Goal: Information Seeking & Learning: Learn about a topic

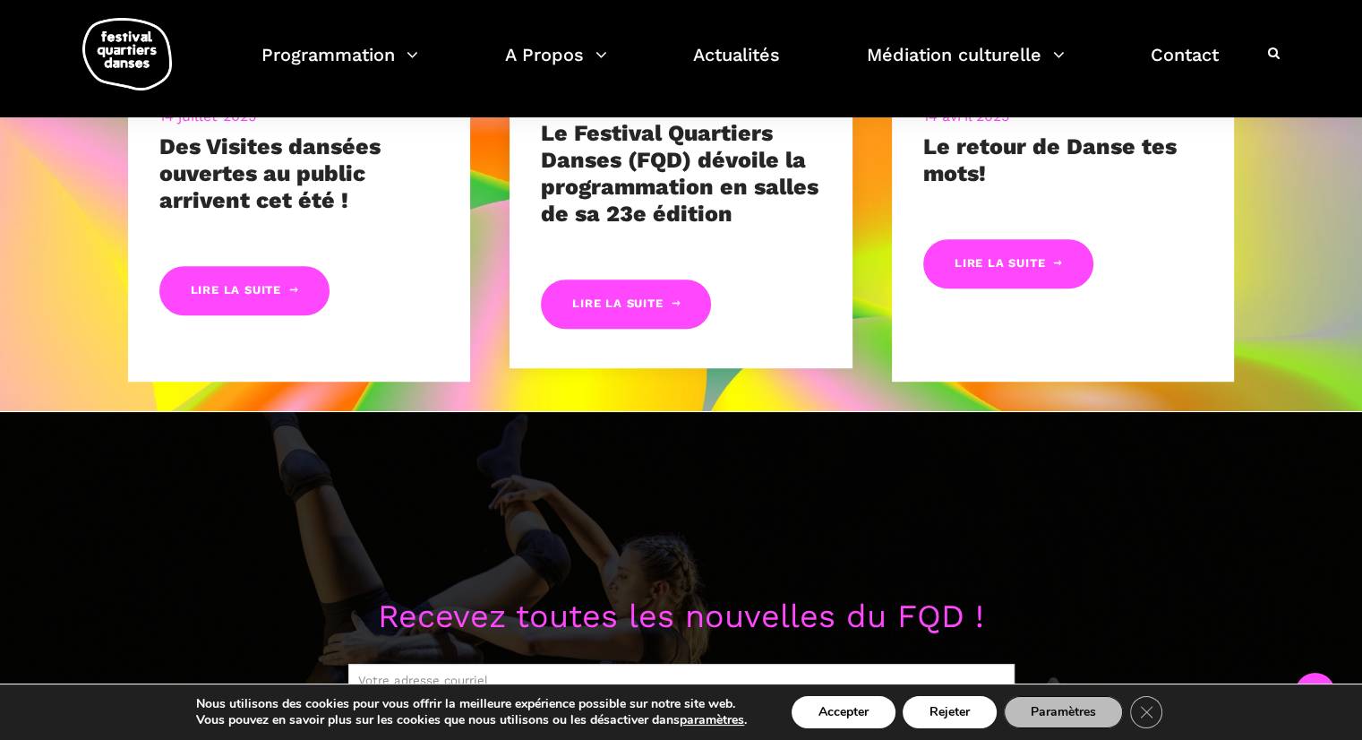
scroll to position [1057, 0]
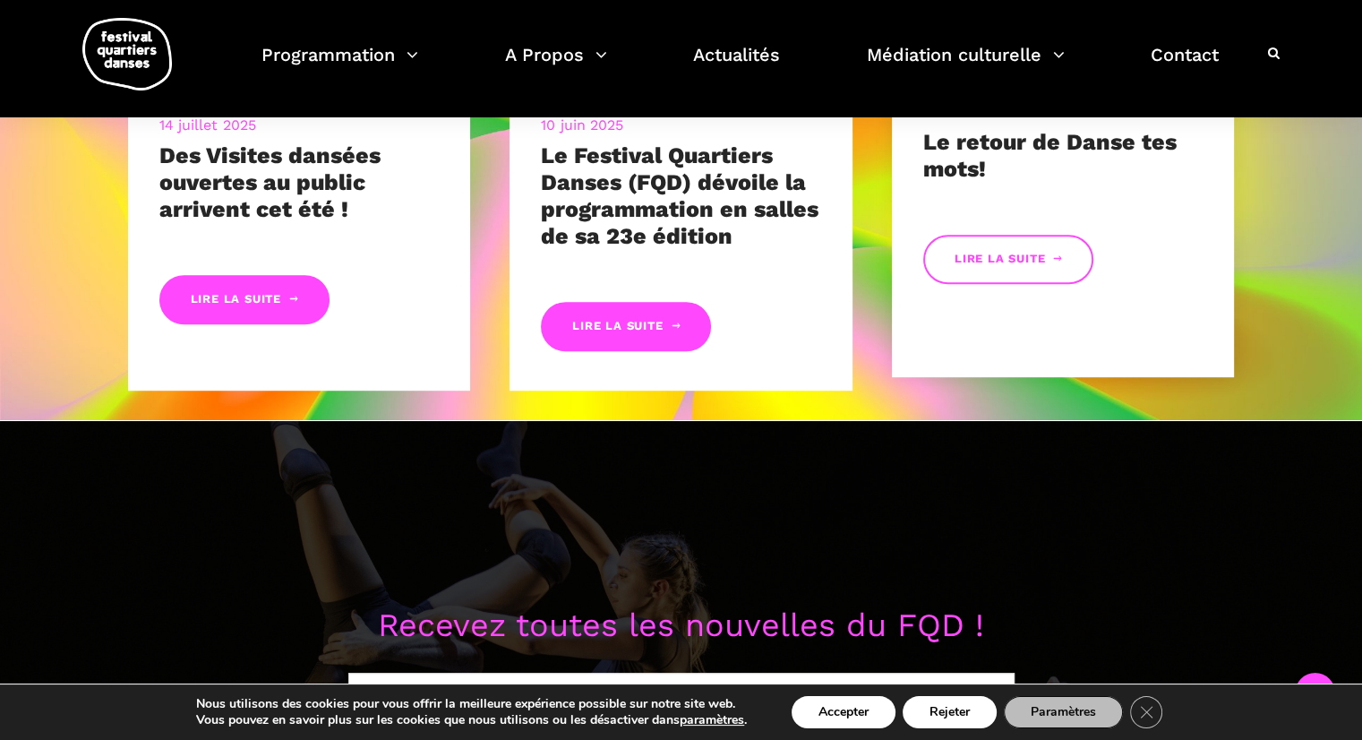
click at [1024, 265] on link "Lire la suite" at bounding box center [1008, 259] width 170 height 49
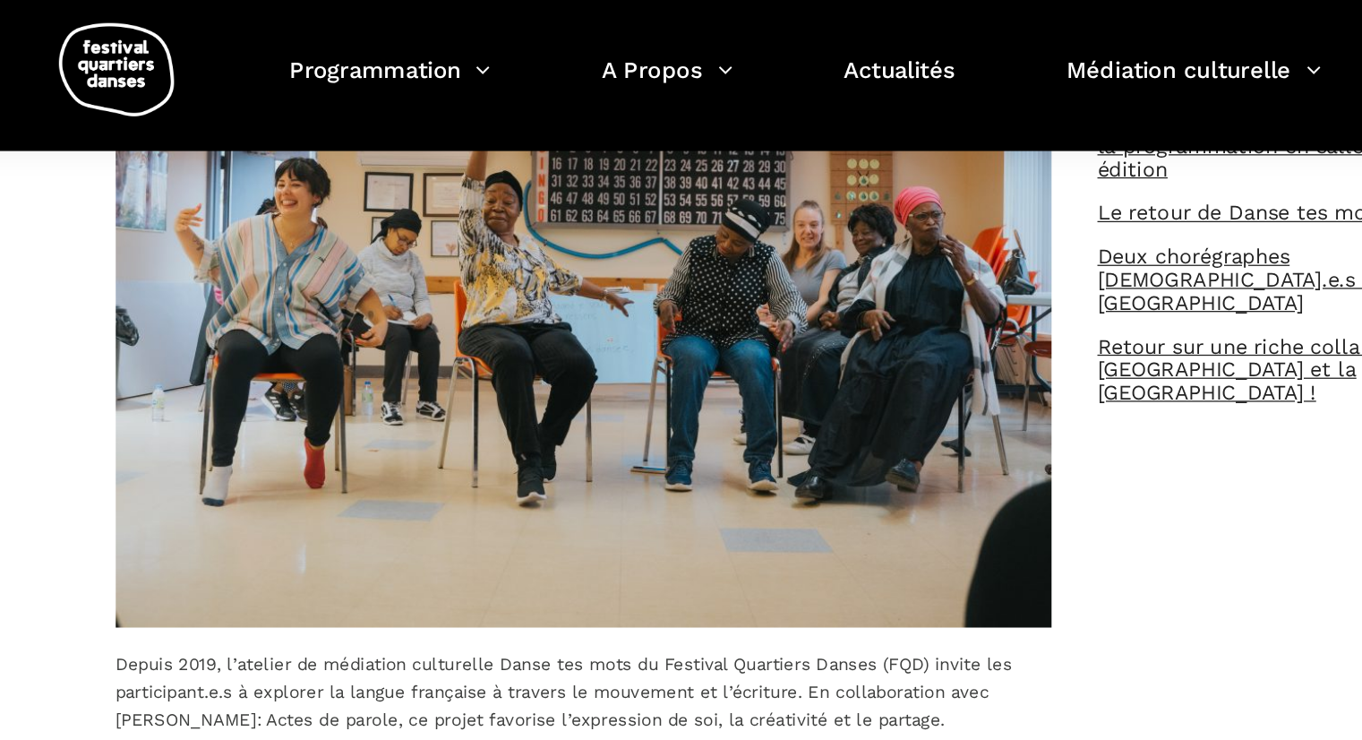
scroll to position [604, 0]
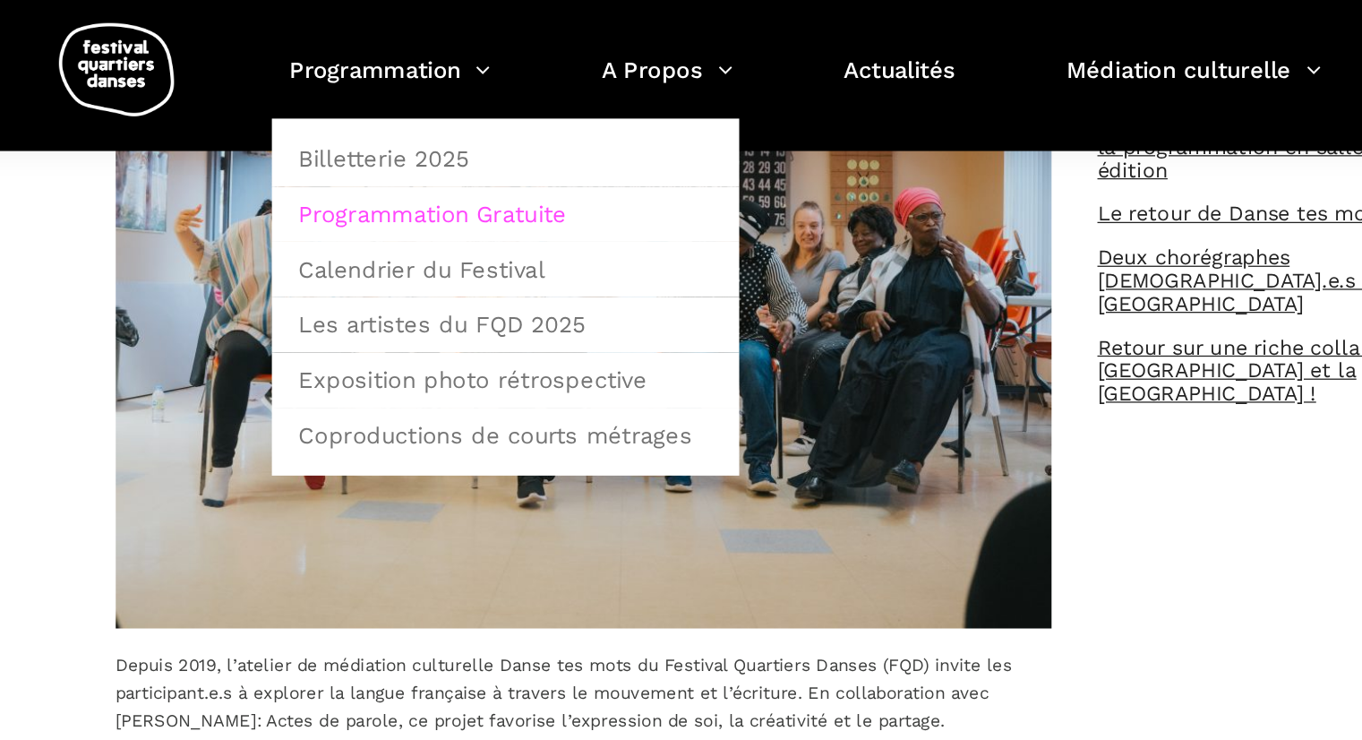
click at [371, 171] on link "Programmation Gratuite" at bounding box center [430, 166] width 344 height 41
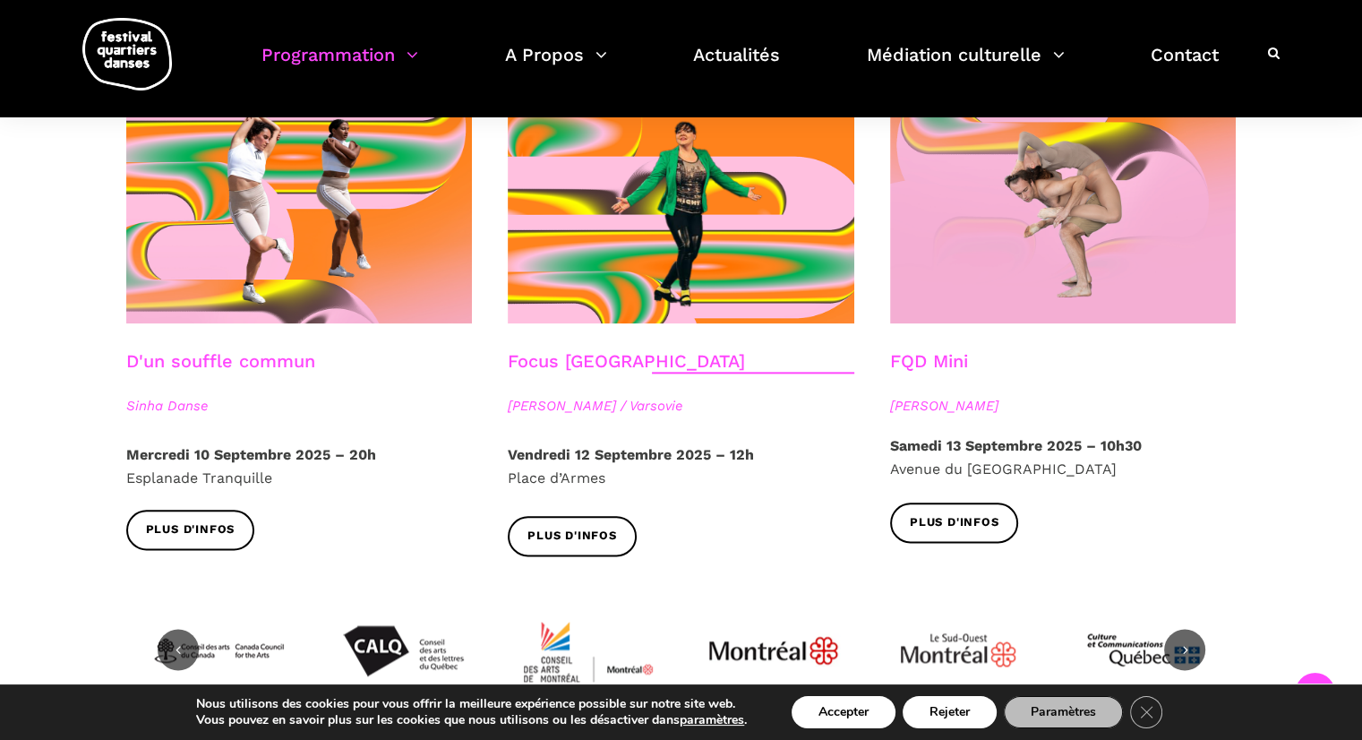
scroll to position [2033, 0]
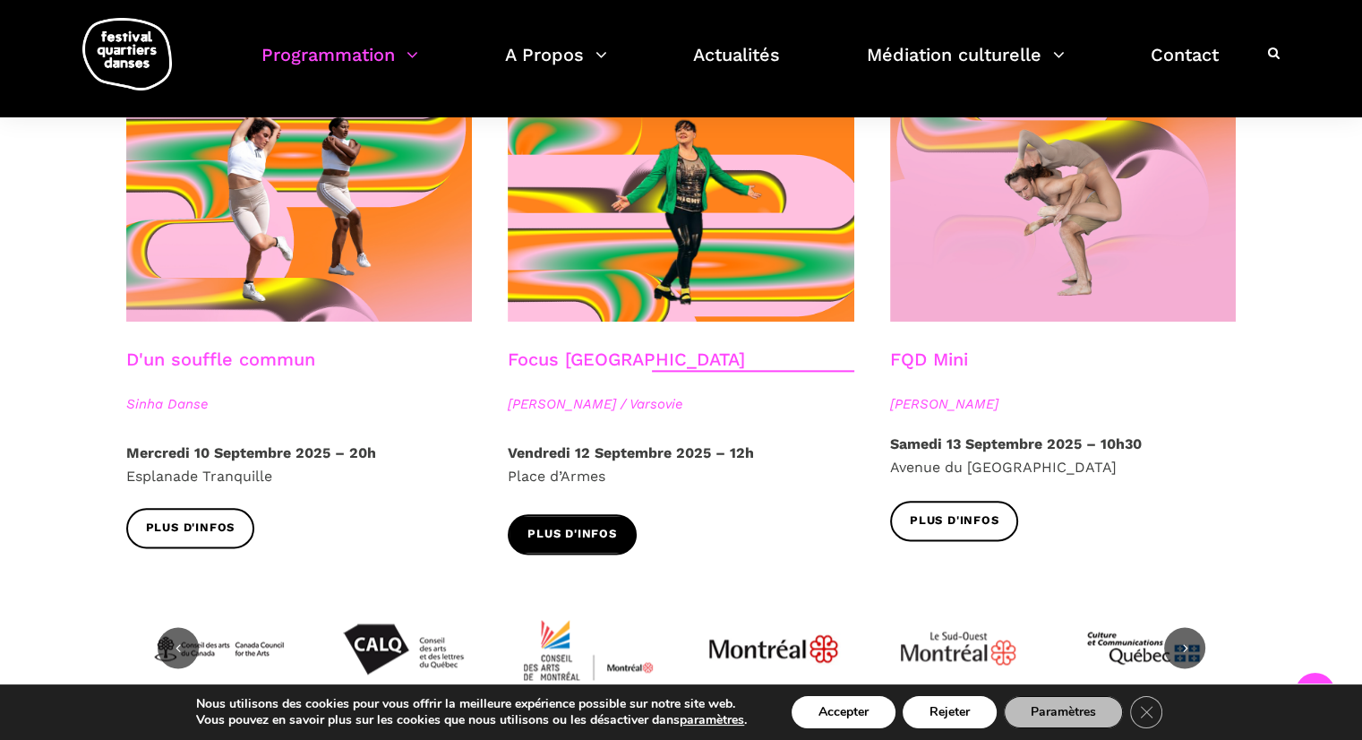
click at [561, 525] on span "Plus d'infos" at bounding box center [572, 534] width 90 height 19
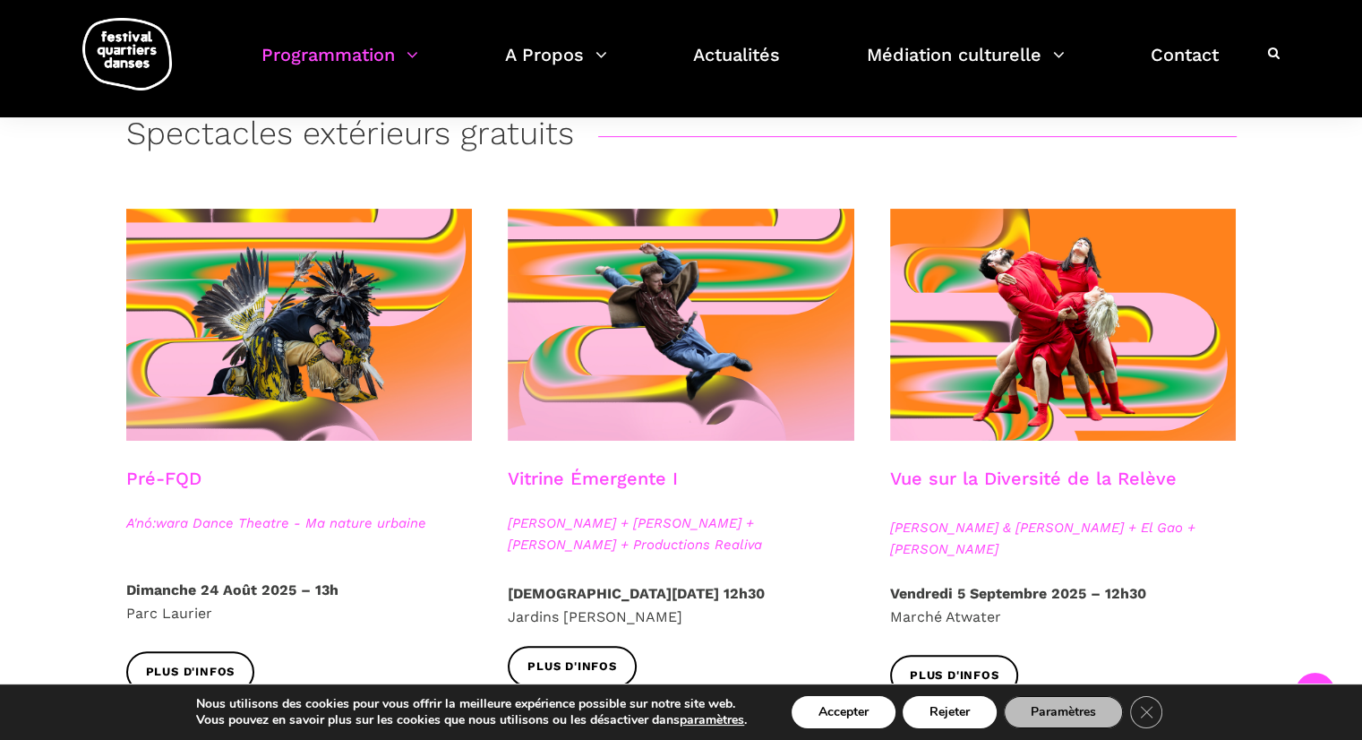
scroll to position [0, 0]
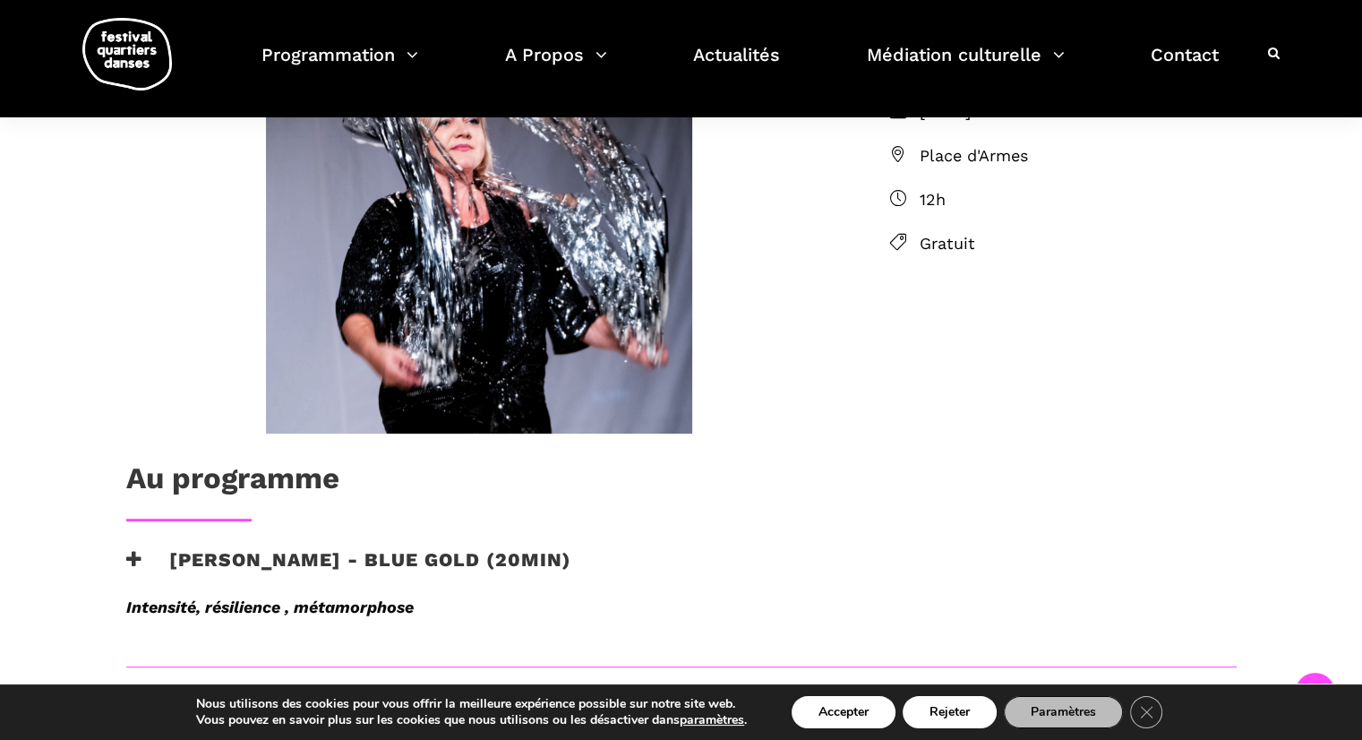
scroll to position [525, 0]
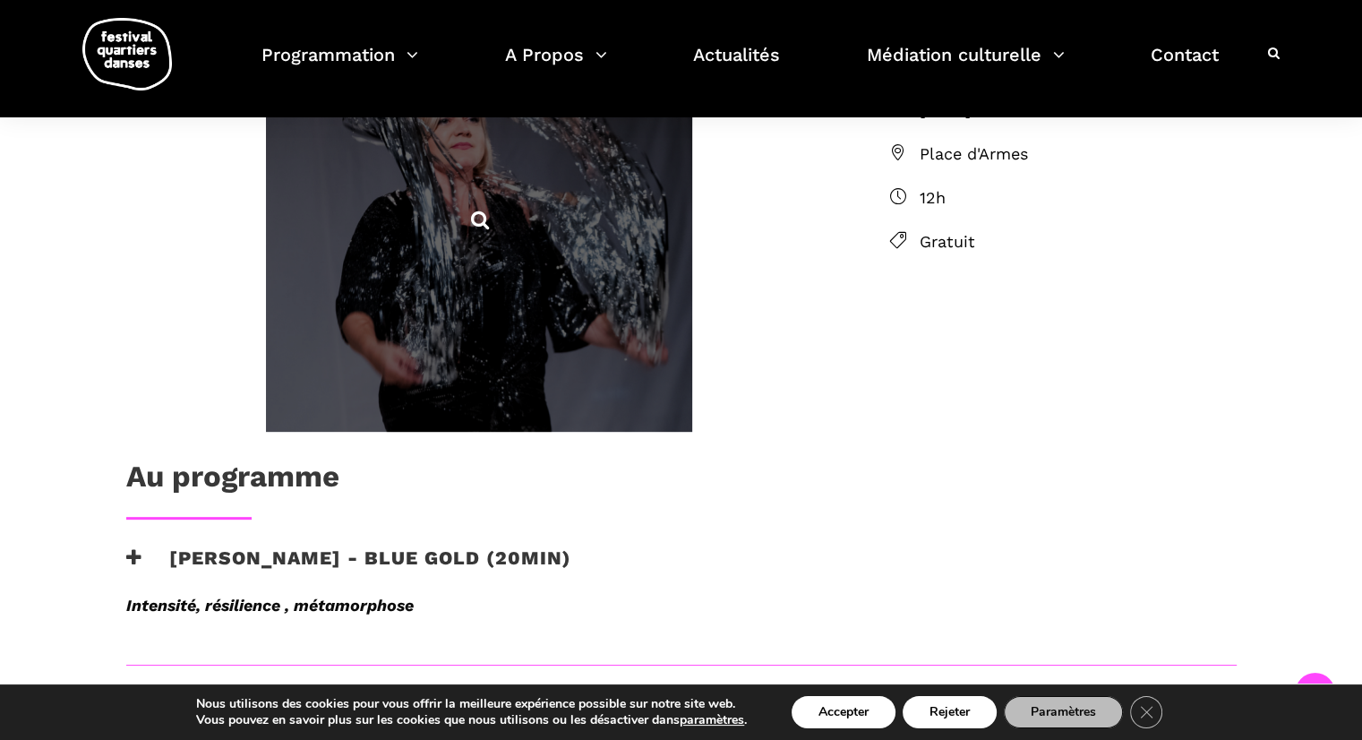
click at [552, 283] on span at bounding box center [479, 218] width 426 height 426
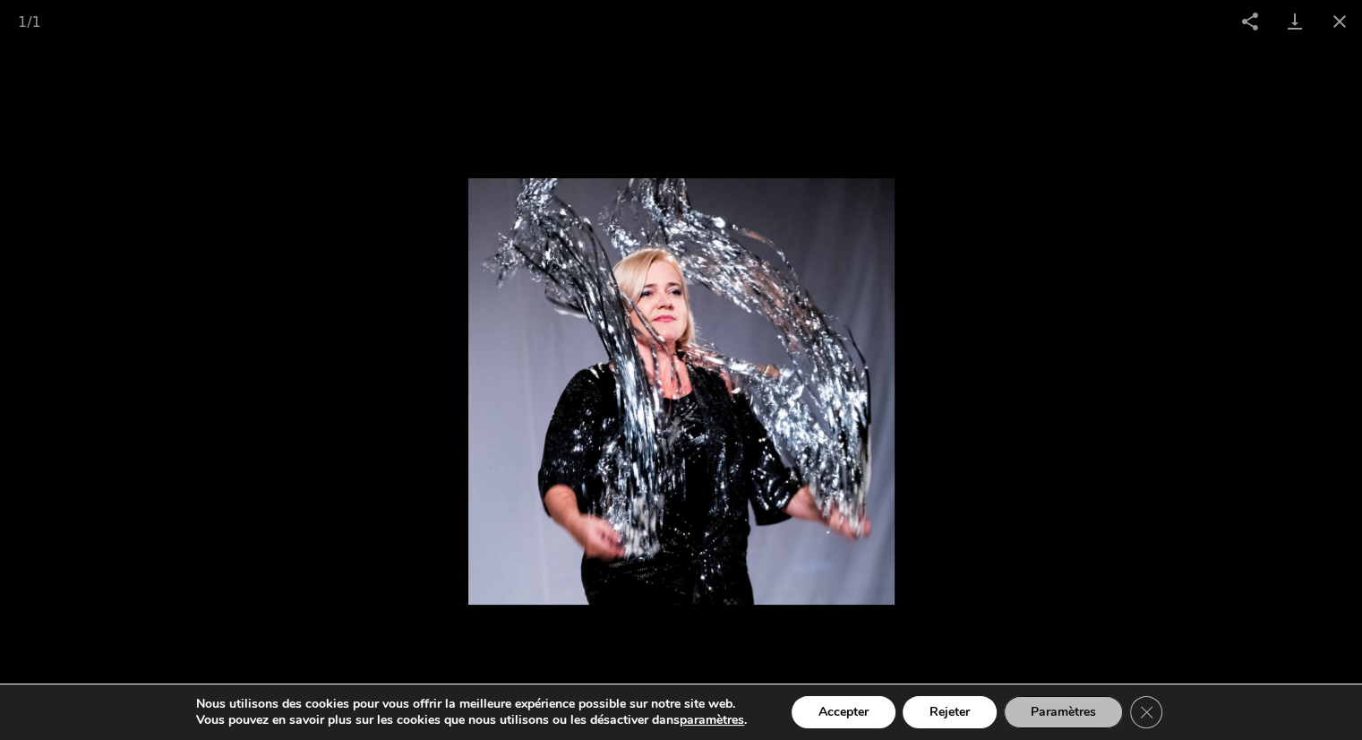
click at [594, 338] on img at bounding box center [681, 391] width 426 height 426
click at [831, 703] on button "Accepter" at bounding box center [844, 712] width 104 height 32
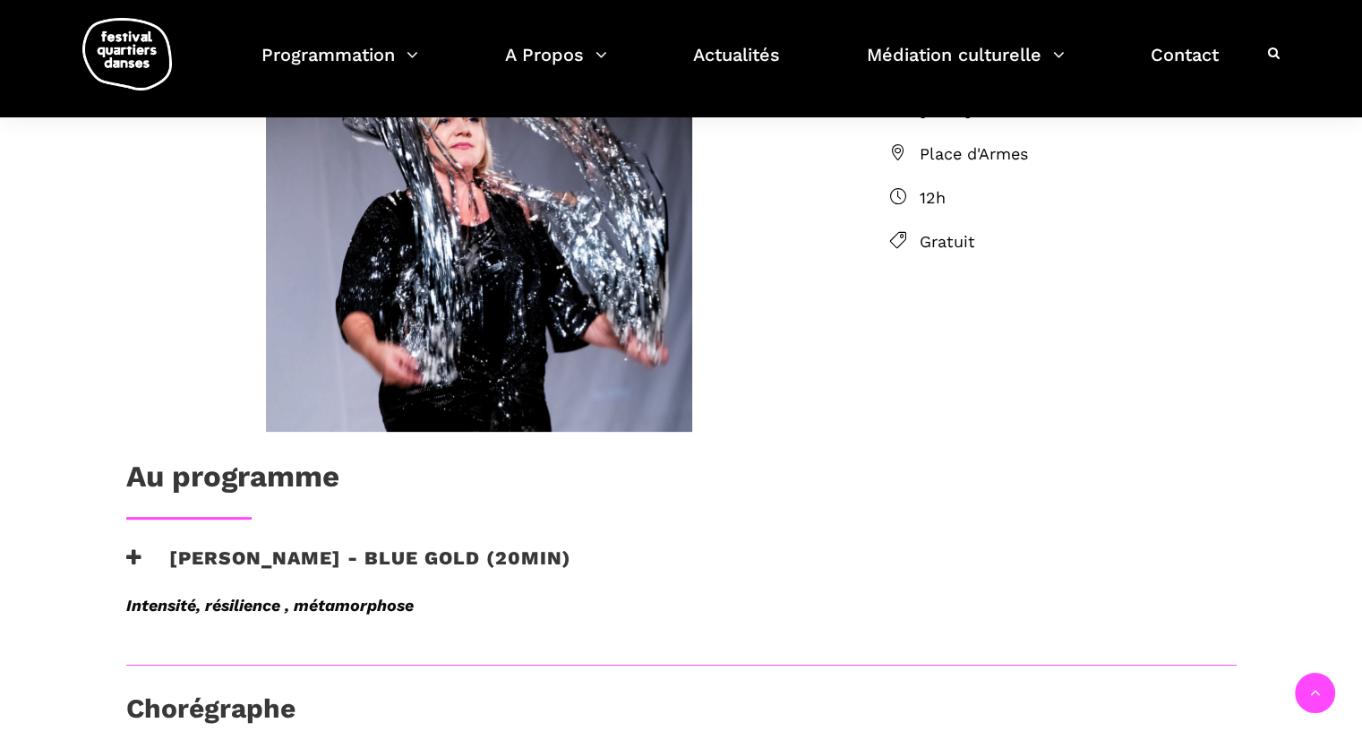
click at [316, 606] on strong "Intensité, résilience , métamorphose" at bounding box center [269, 604] width 287 height 19
click at [271, 552] on h3 "Agata Życzkowska - Blue Gold (20min)" at bounding box center [348, 568] width 445 height 45
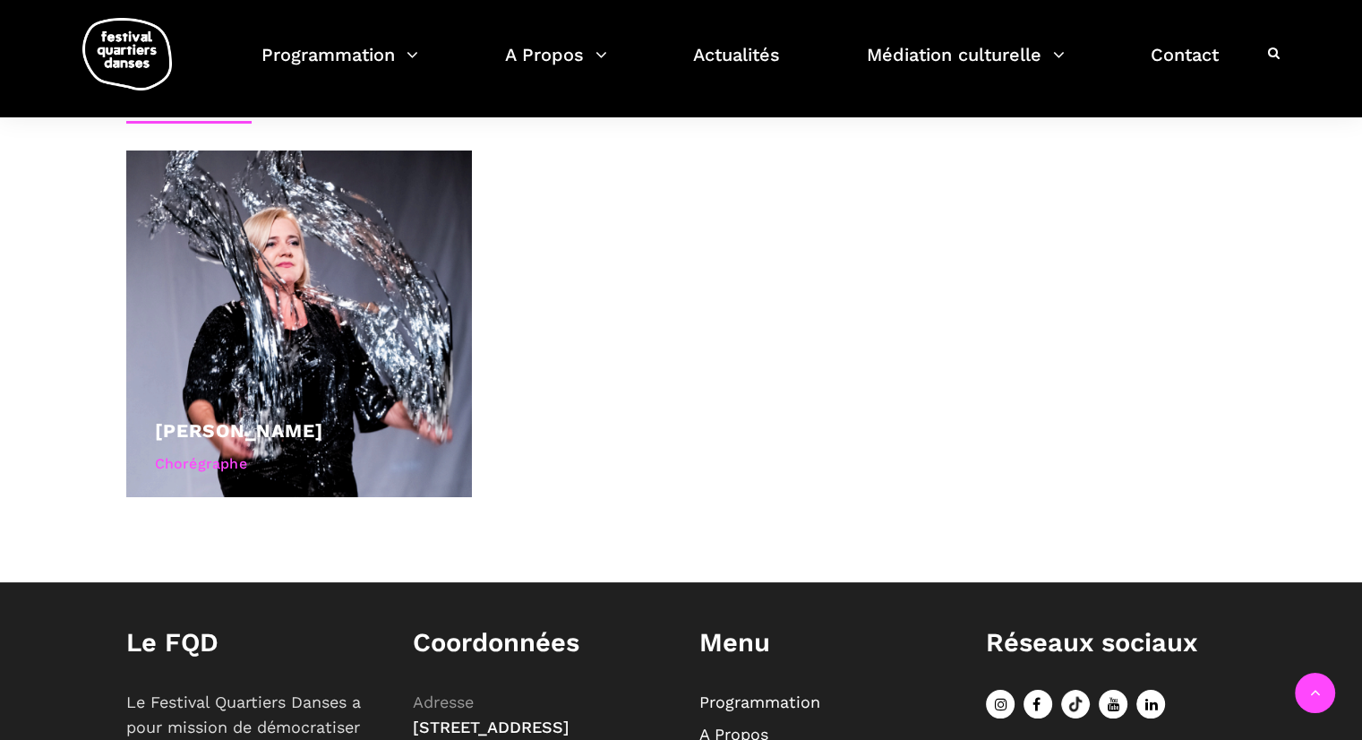
scroll to position [1383, 0]
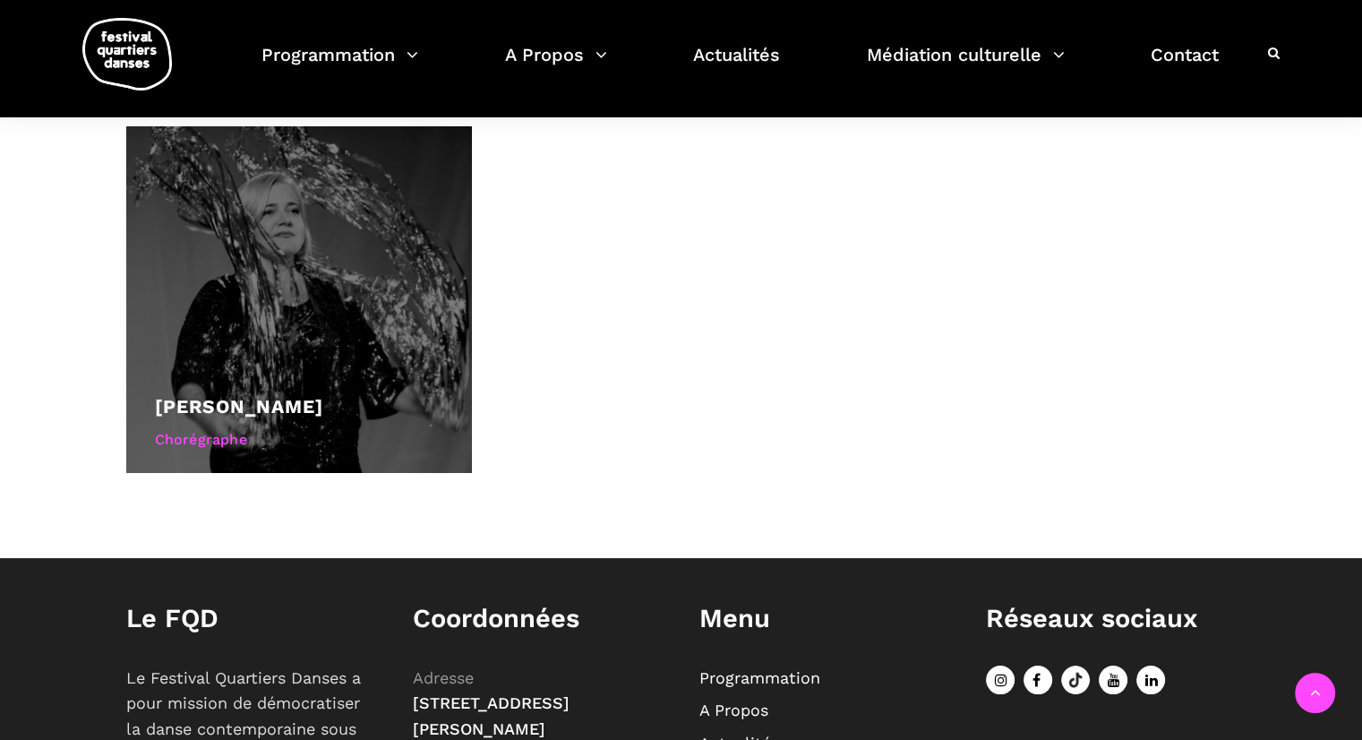
click at [201, 434] on div "Chorégraphe" at bounding box center [299, 439] width 289 height 23
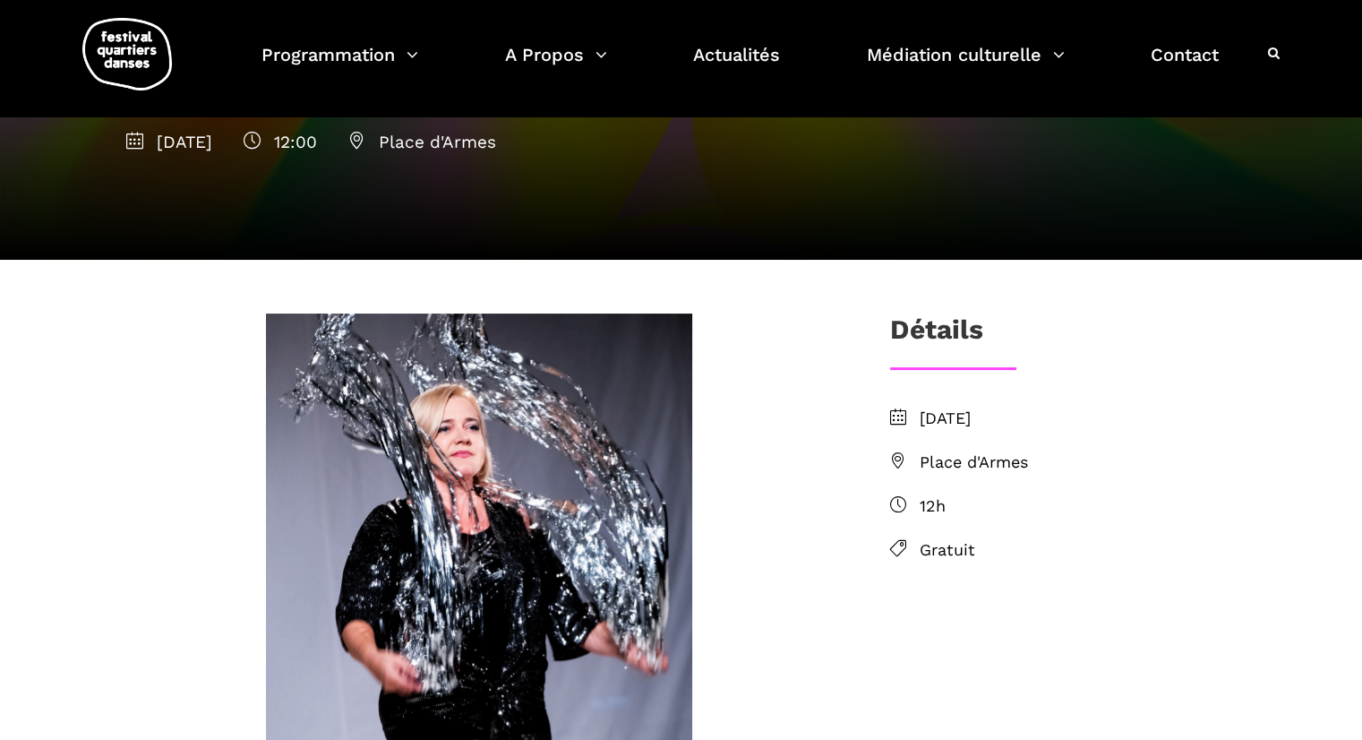
scroll to position [219, 0]
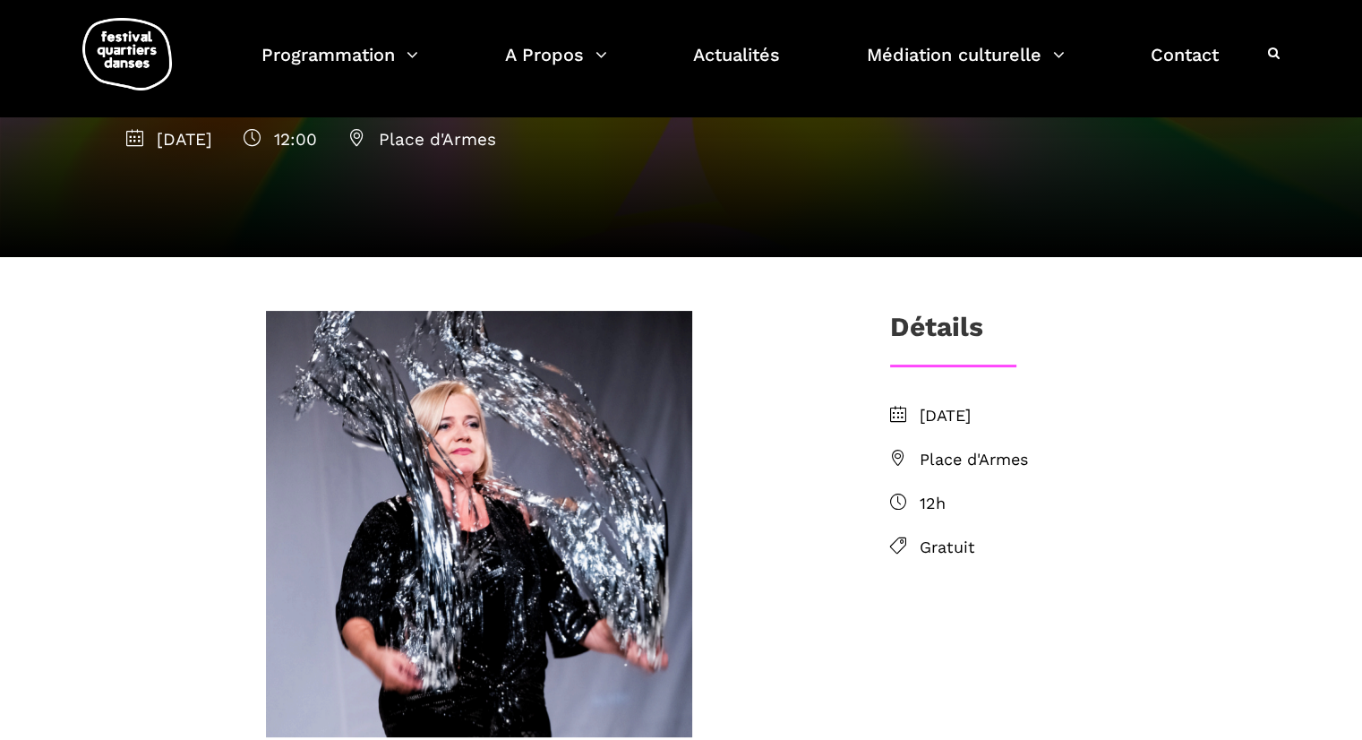
click at [946, 459] on span "Place d'Armes" at bounding box center [1078, 460] width 317 height 26
click at [900, 450] on icon at bounding box center [898, 458] width 16 height 16
click at [893, 494] on icon at bounding box center [898, 501] width 16 height 16
click at [902, 543] on icon at bounding box center [898, 545] width 16 height 16
click at [924, 324] on h3 "Détails" at bounding box center [936, 333] width 93 height 45
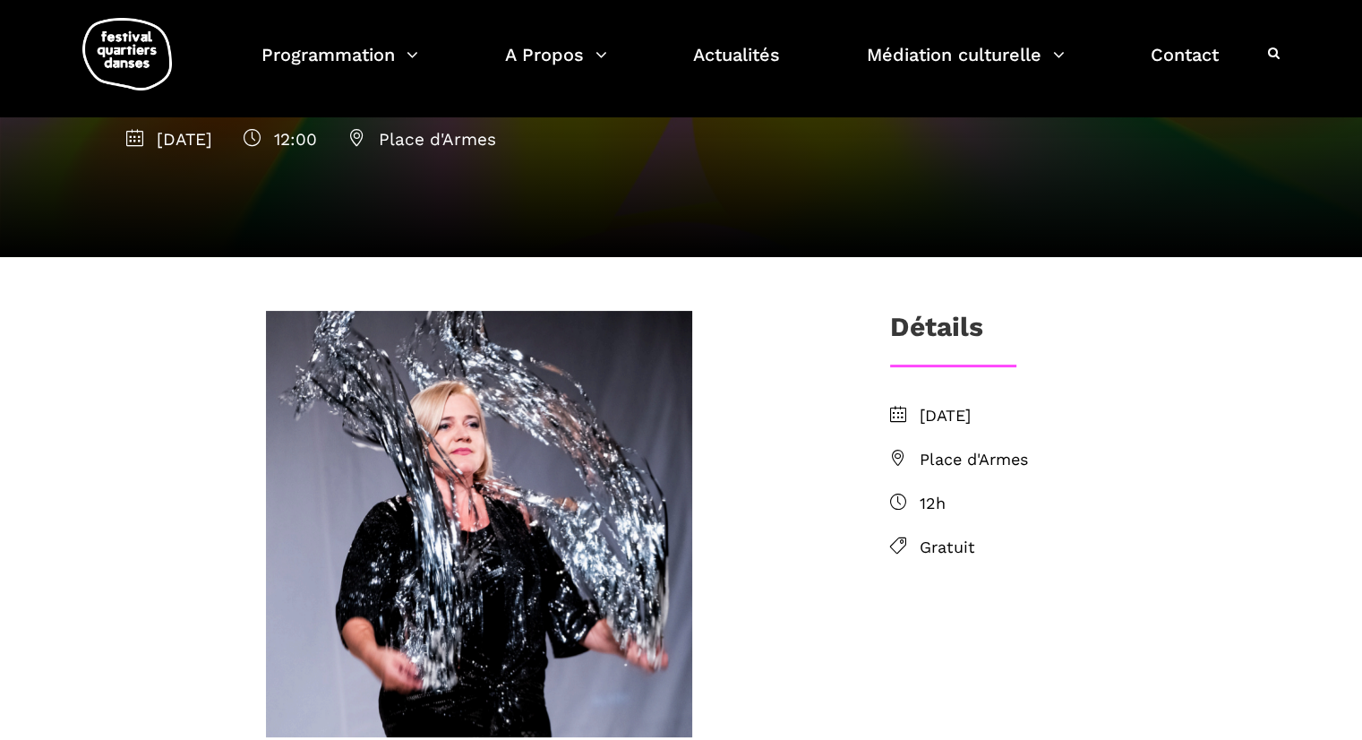
drag, startPoint x: 539, startPoint y: 151, endPoint x: 536, endPoint y: 139, distance: 12.8
click at [536, 139] on div "12 septembre 2025 12:00 Place d'Armes" at bounding box center [681, 139] width 1110 height 27
click at [496, 139] on span "Place d'Armes" at bounding box center [422, 139] width 148 height 21
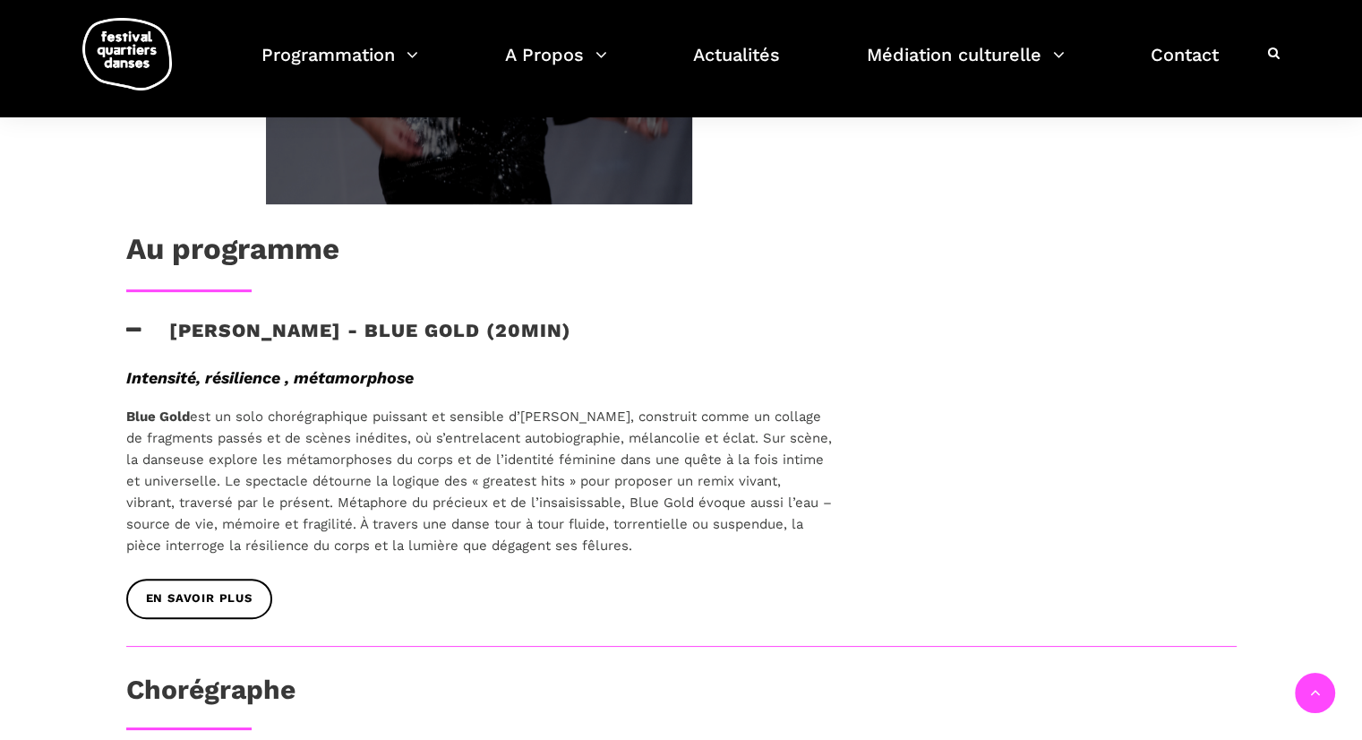
scroll to position [869, 0]
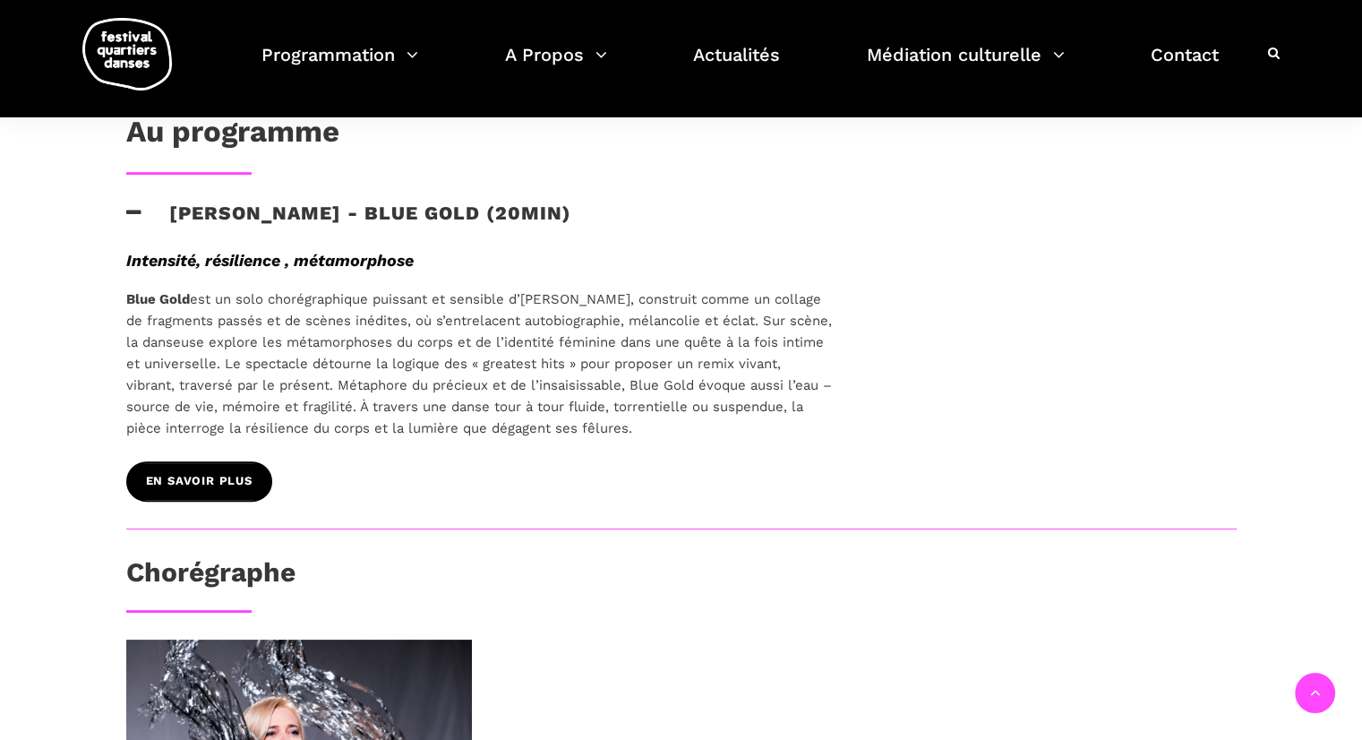
click at [190, 473] on span "EN SAVOIR PLUS" at bounding box center [199, 481] width 107 height 19
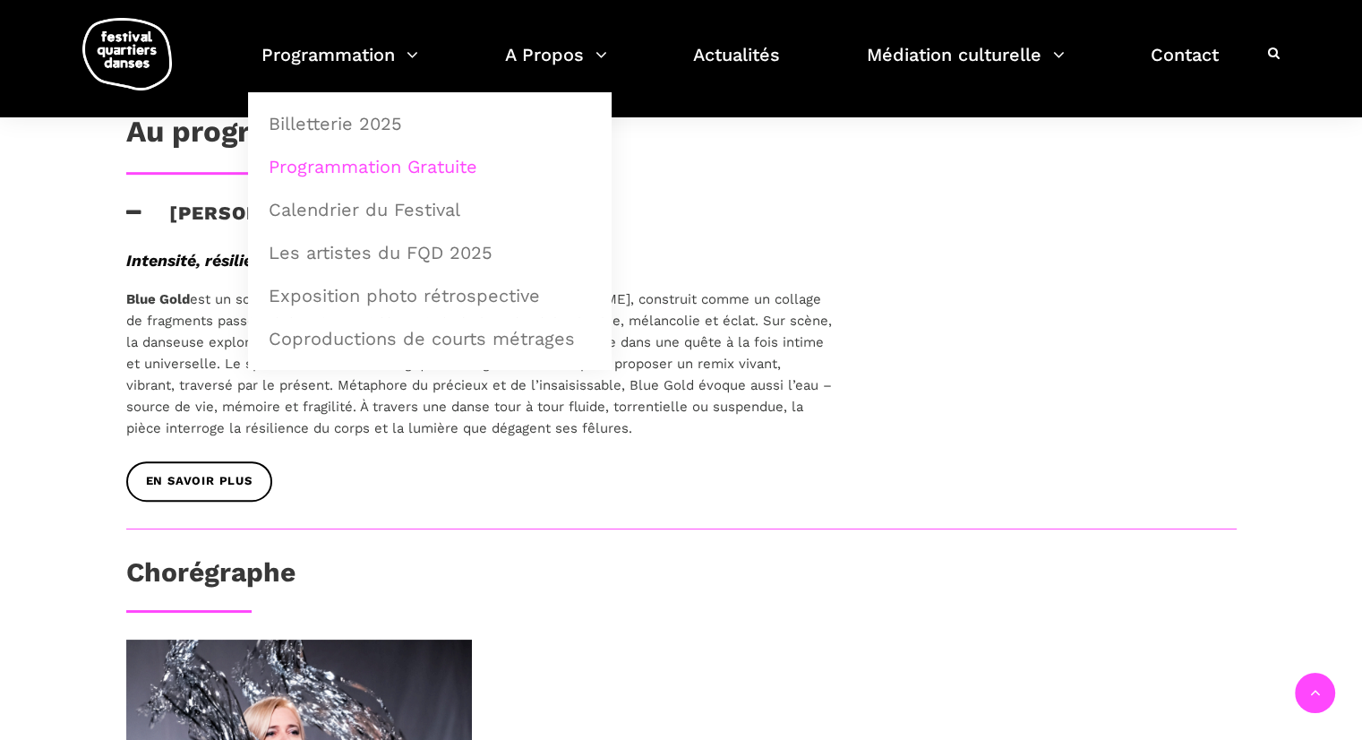
click at [364, 162] on link "Programmation Gratuite" at bounding box center [430, 166] width 344 height 41
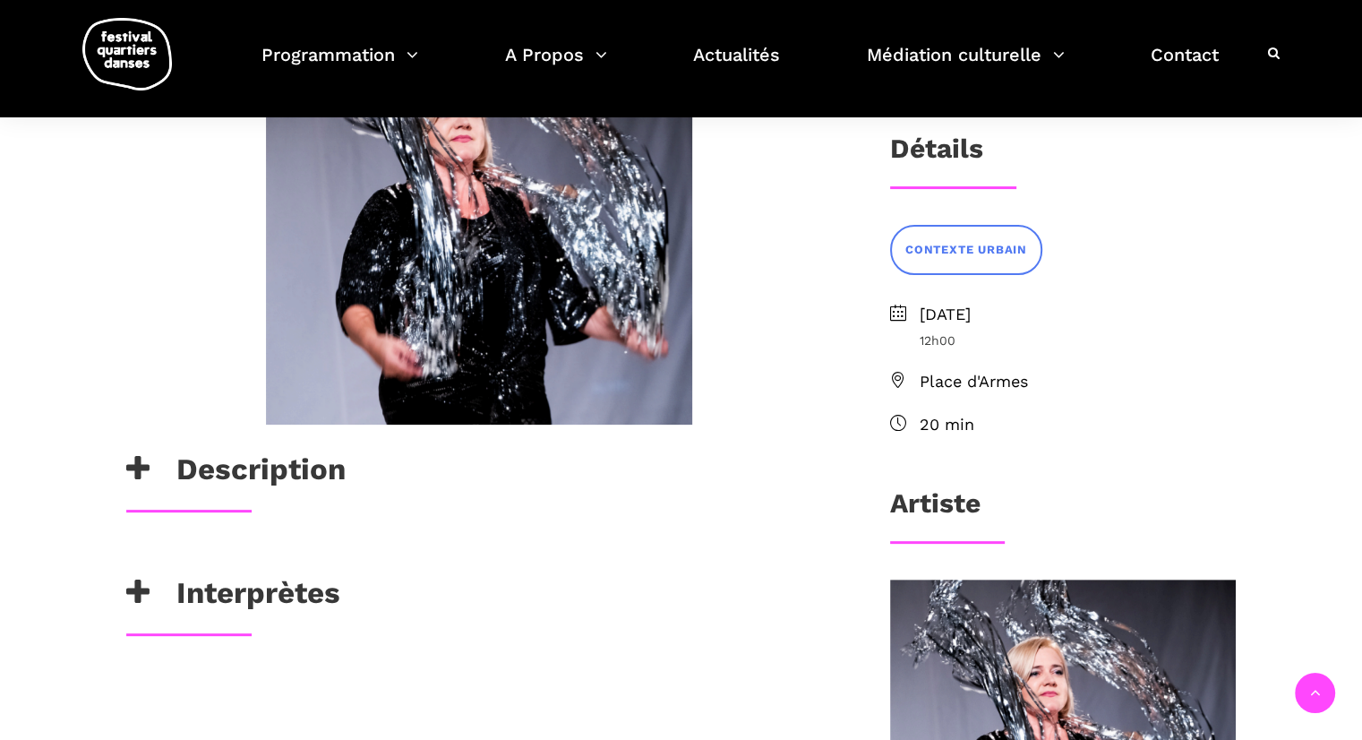
scroll to position [398, 0]
click at [294, 592] on h3 "Interprètes" at bounding box center [233, 597] width 214 height 45
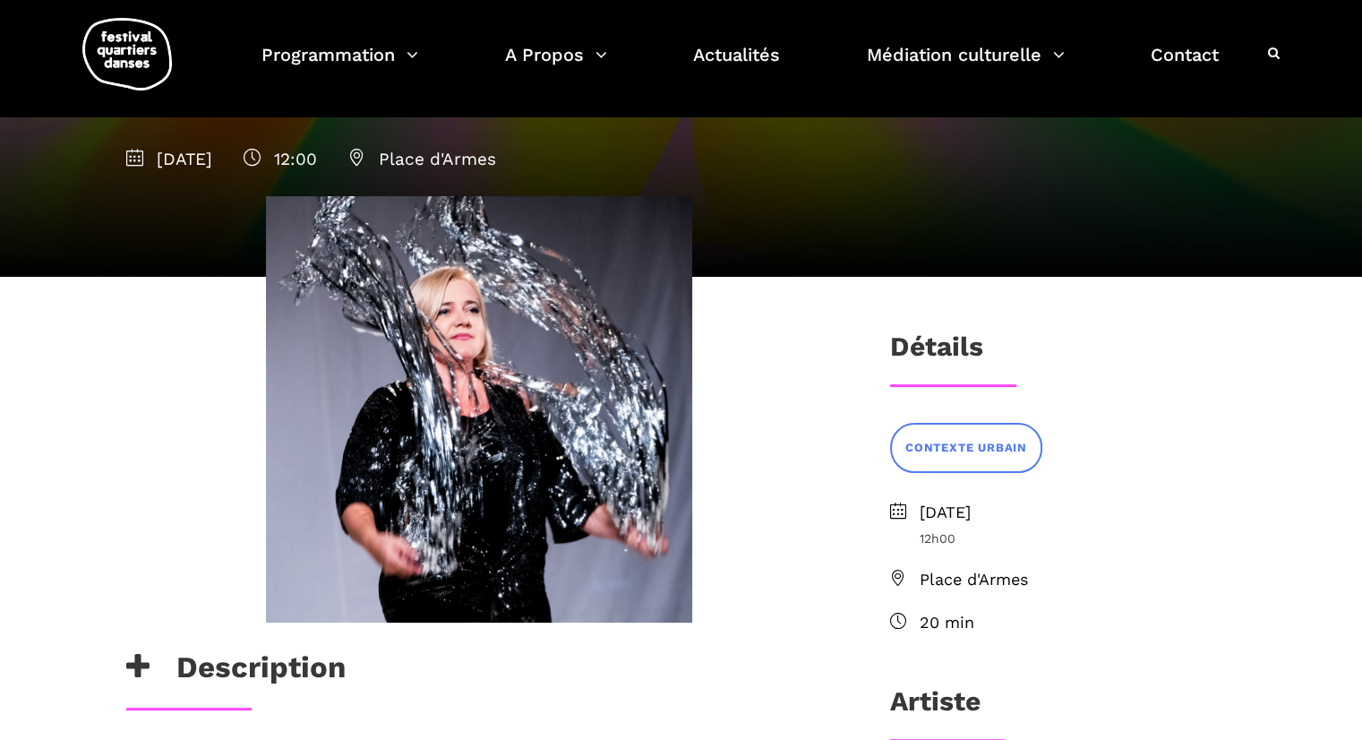
scroll to position [150, 0]
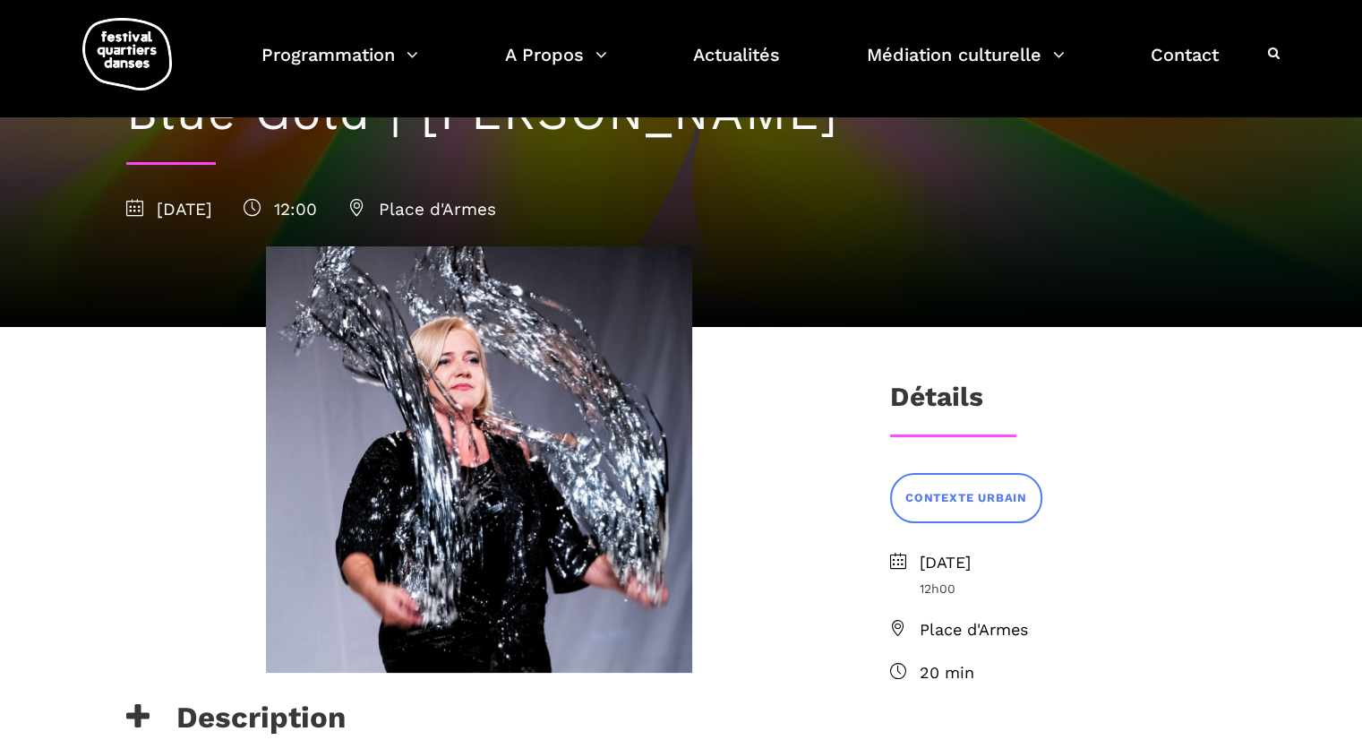
click at [944, 492] on span "CONTEXTE URBAIN" at bounding box center [966, 498] width 122 height 19
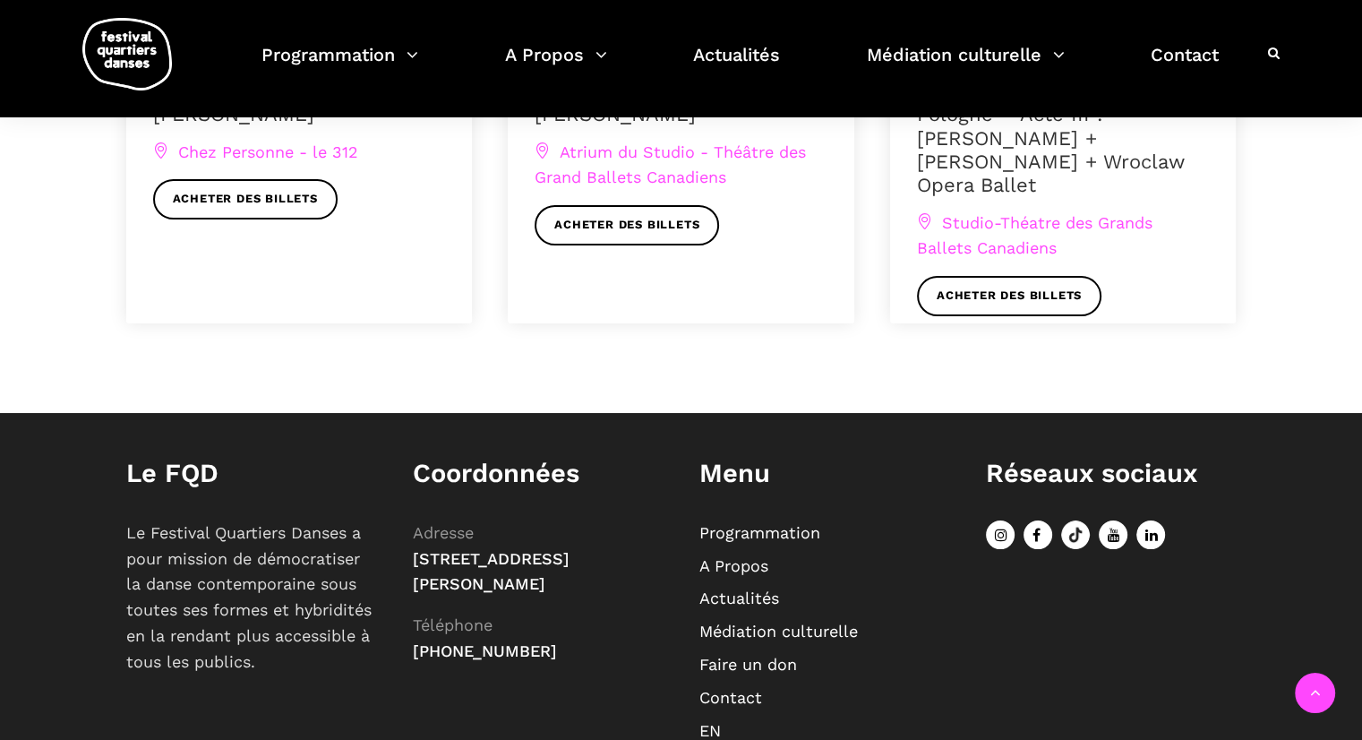
scroll to position [1497, 0]
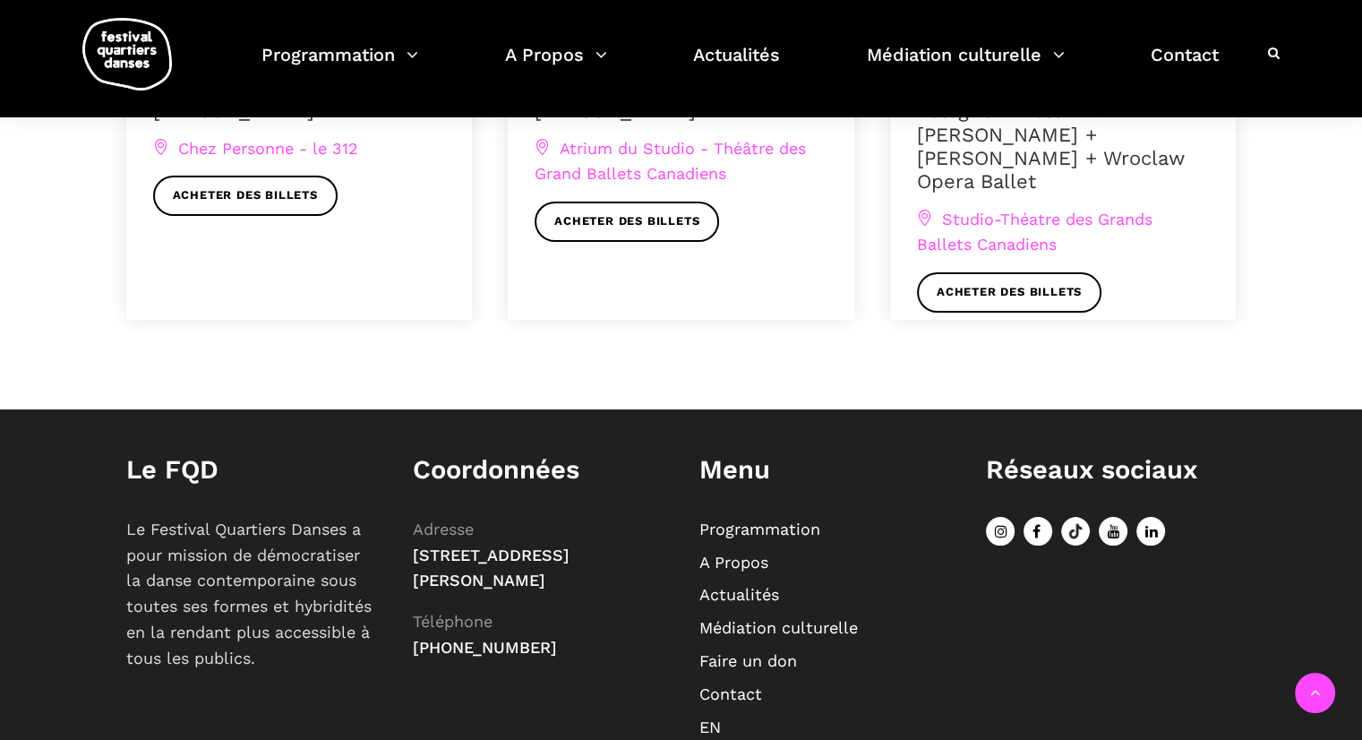
click at [465, 574] on span "[STREET_ADDRESS][PERSON_NAME]" at bounding box center [491, 567] width 157 height 45
copy p "[STREET_ADDRESS][PERSON_NAME]"
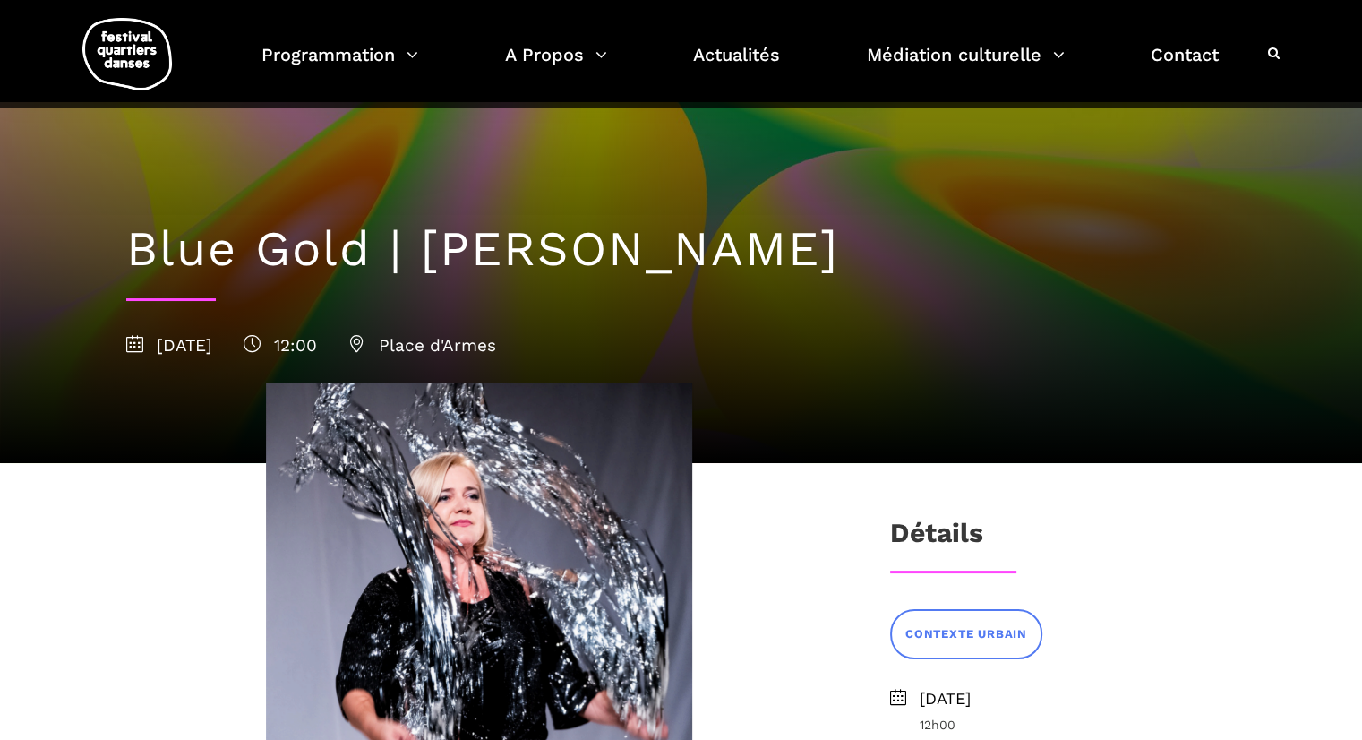
scroll to position [0, 0]
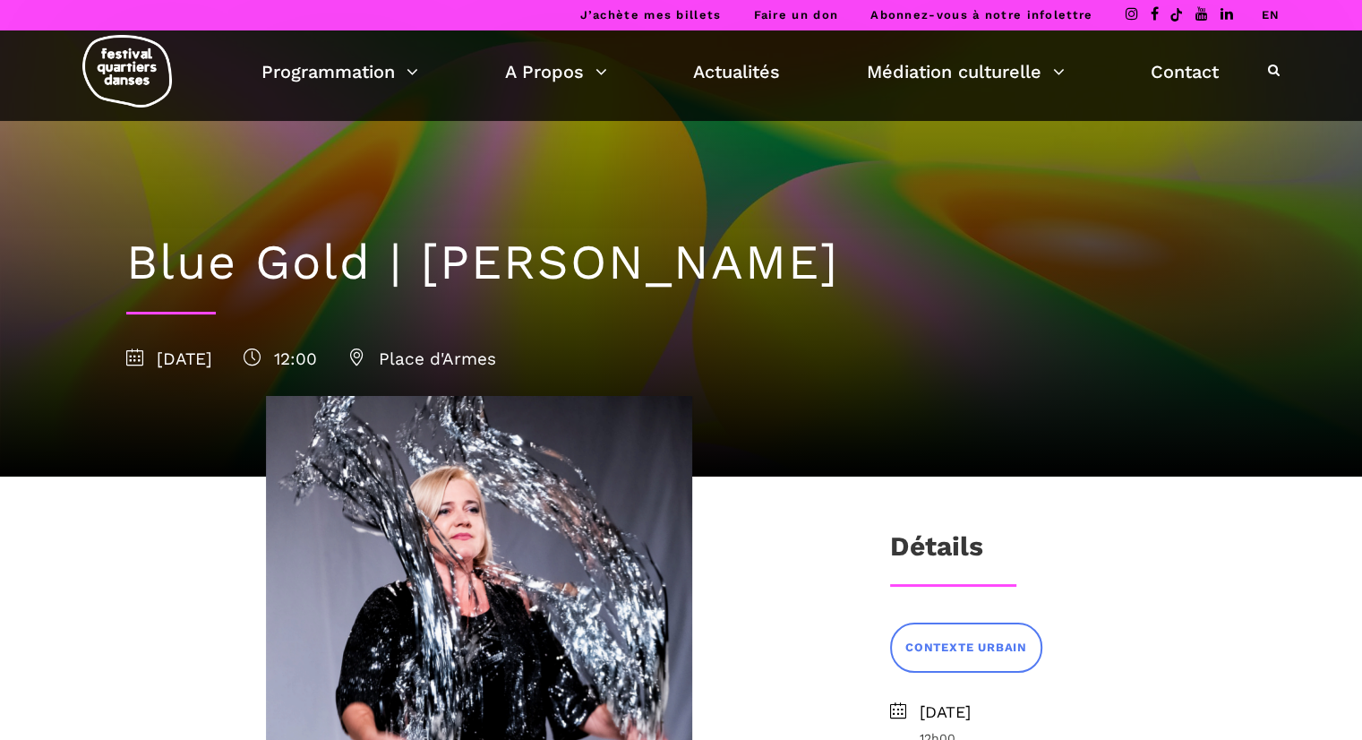
click at [121, 57] on img at bounding box center [127, 71] width 90 height 73
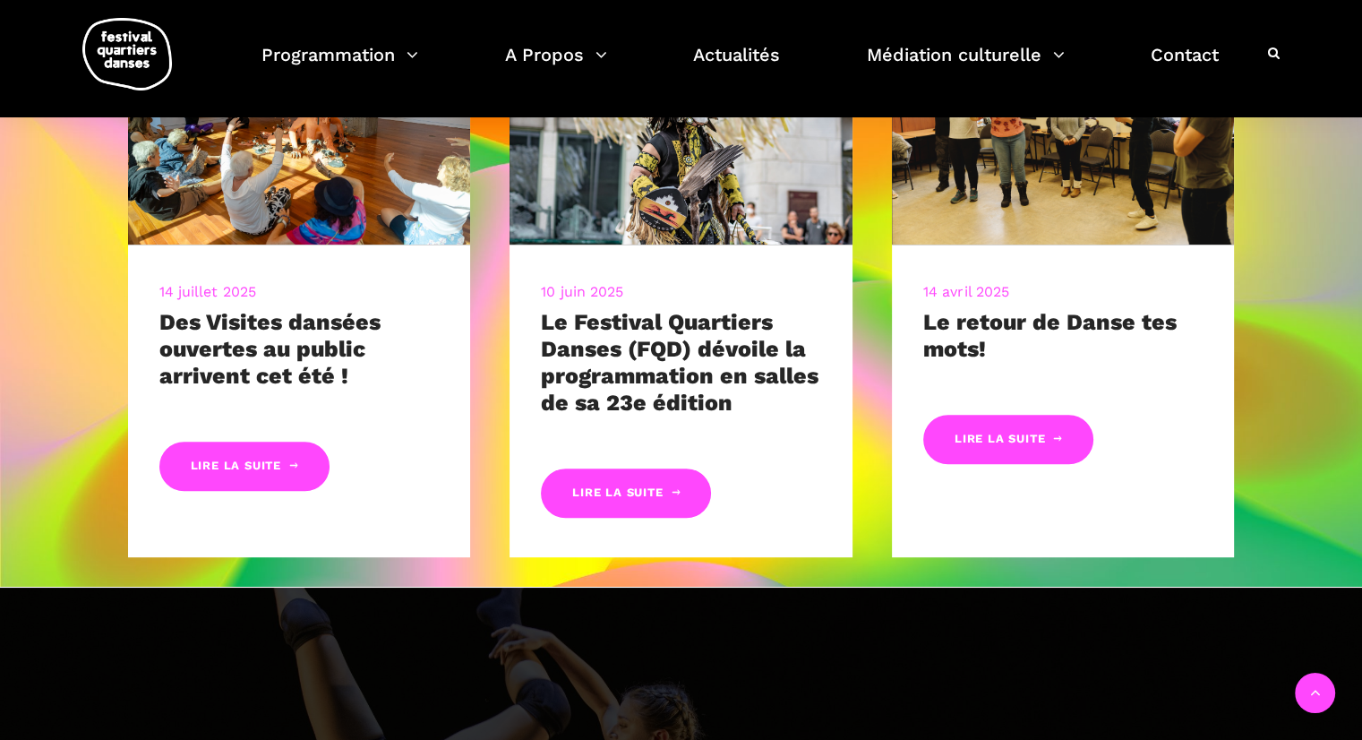
scroll to position [831, 0]
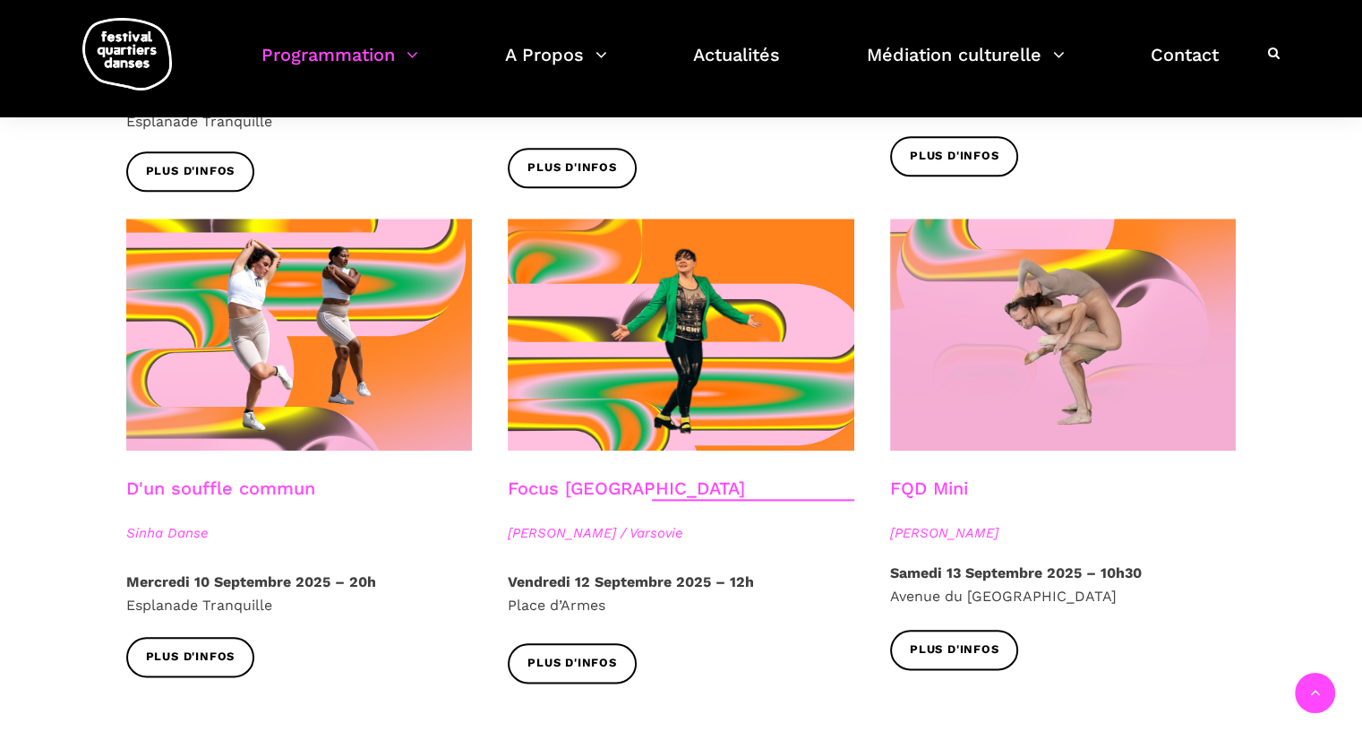
scroll to position [1902, 0]
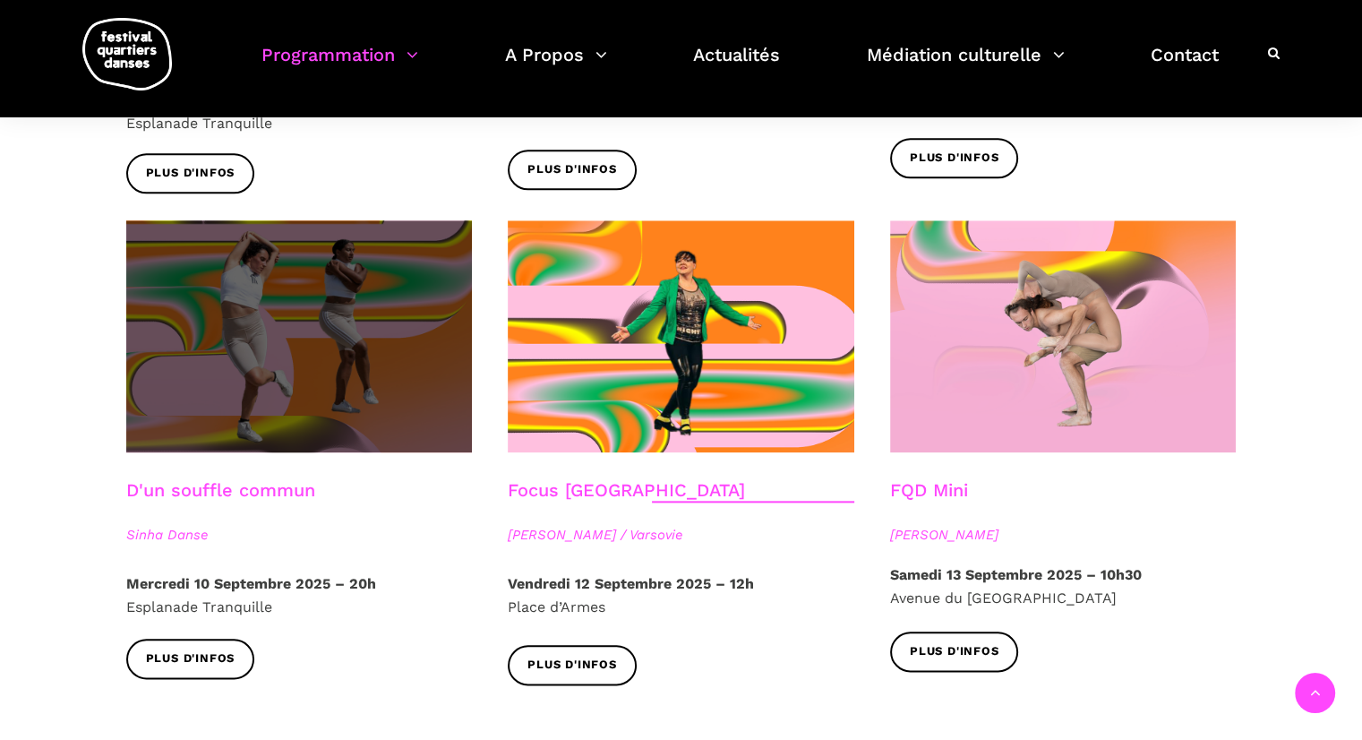
click at [226, 375] on span at bounding box center [299, 336] width 347 height 232
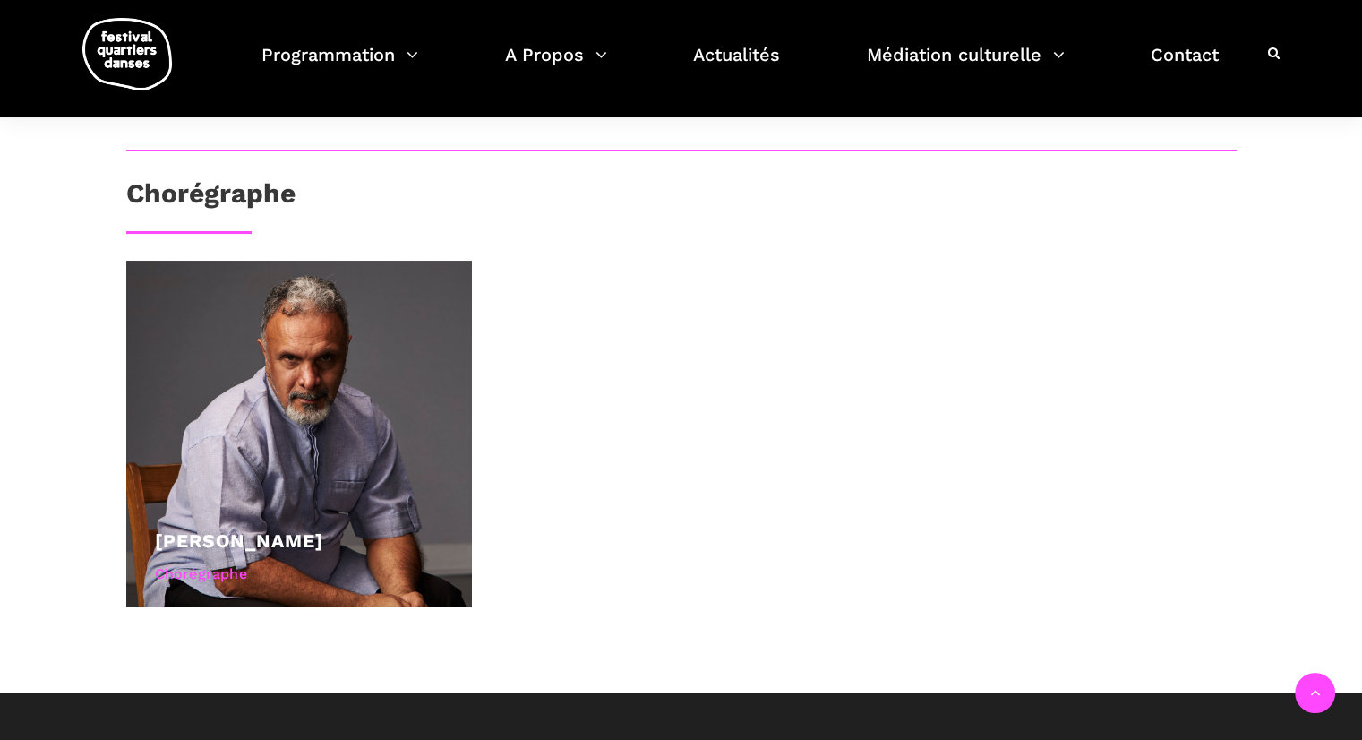
scroll to position [638, 0]
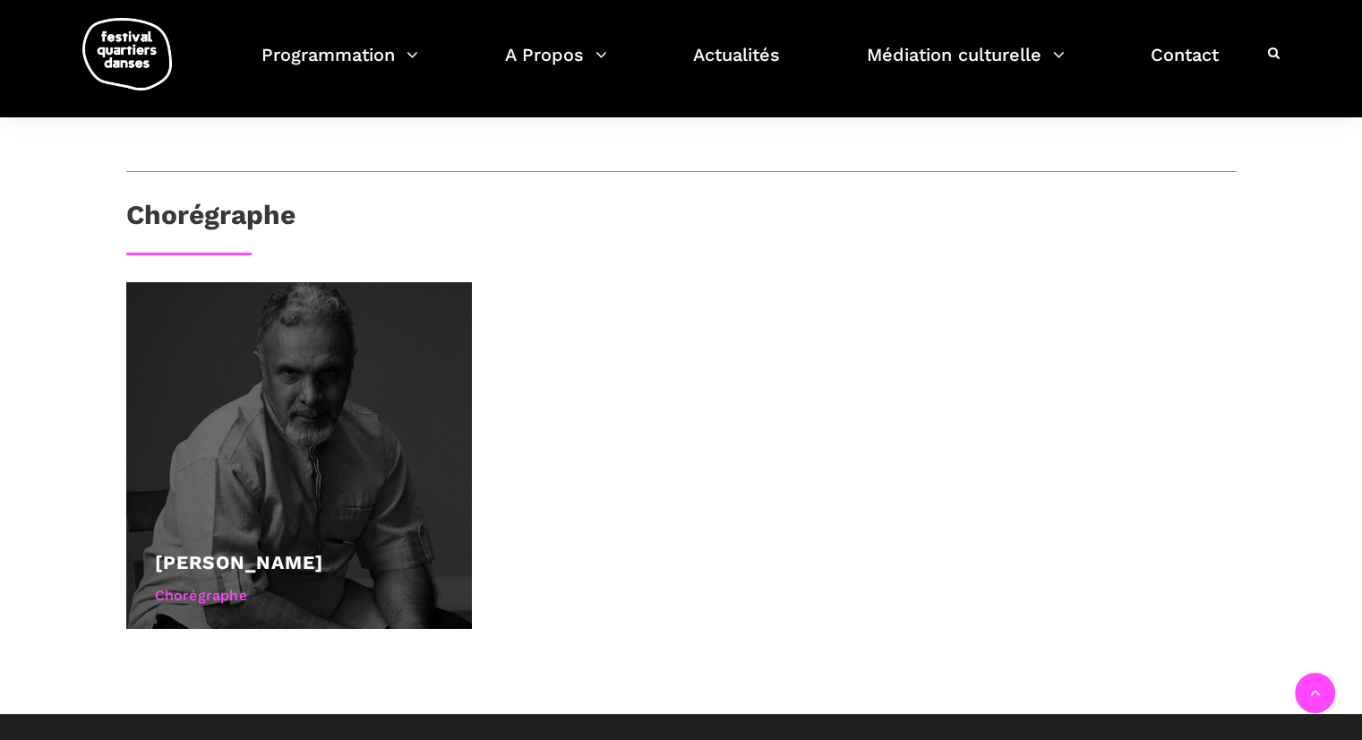
click at [394, 435] on div at bounding box center [299, 455] width 347 height 347
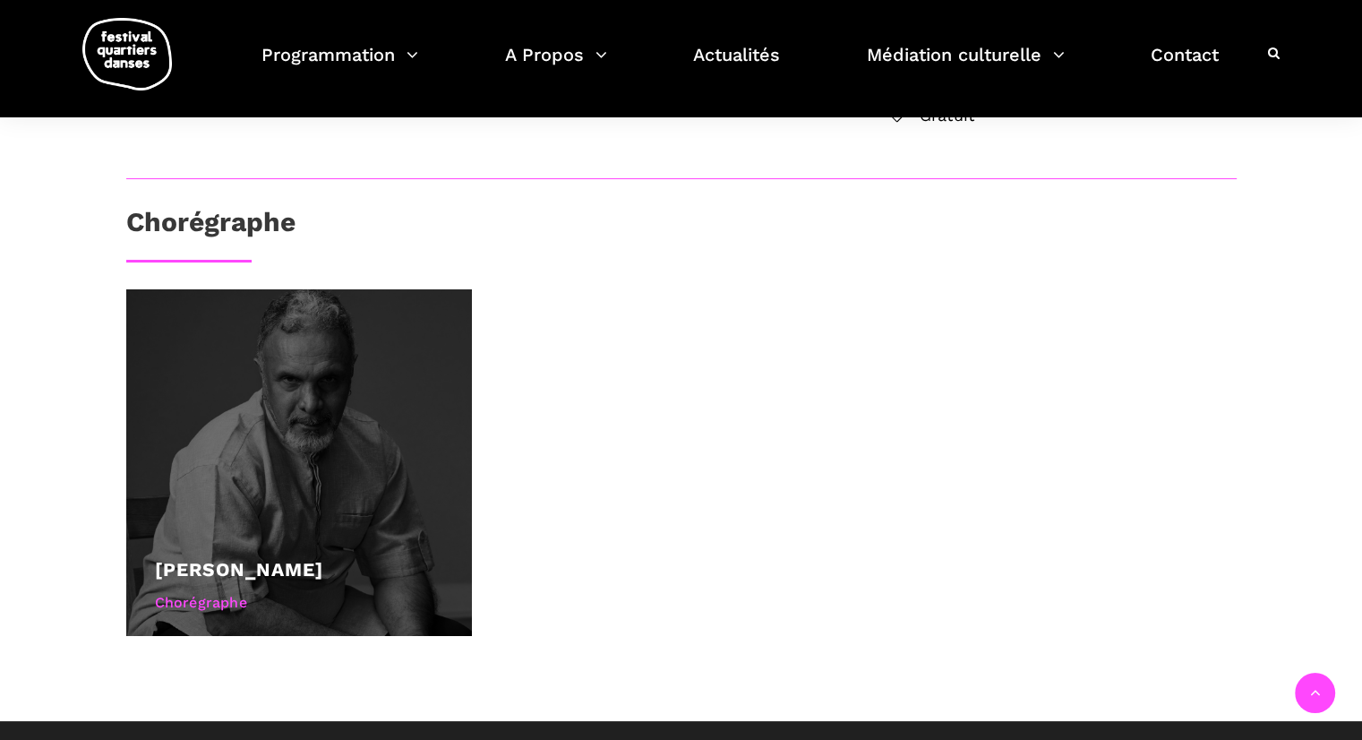
scroll to position [621, 0]
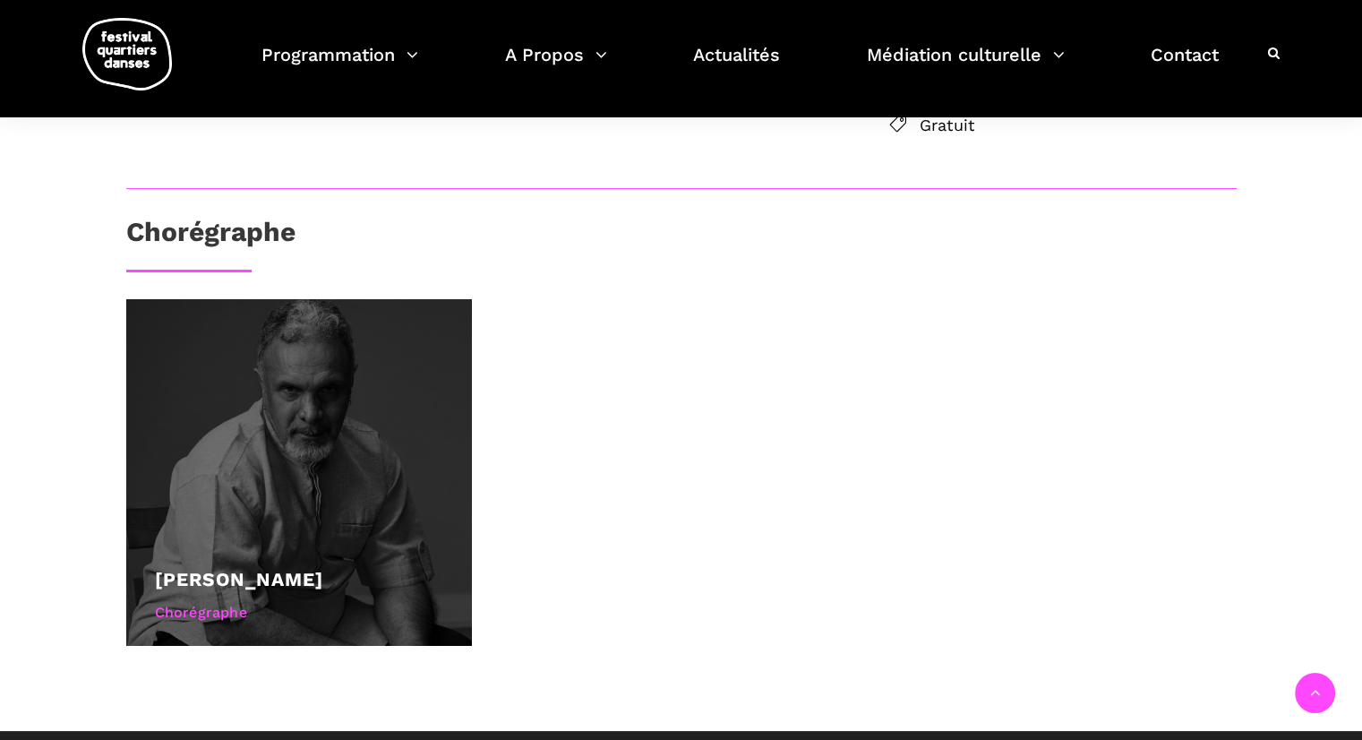
click at [386, 459] on div at bounding box center [299, 472] width 347 height 347
click at [204, 601] on div "Chorégraphe" at bounding box center [299, 612] width 289 height 23
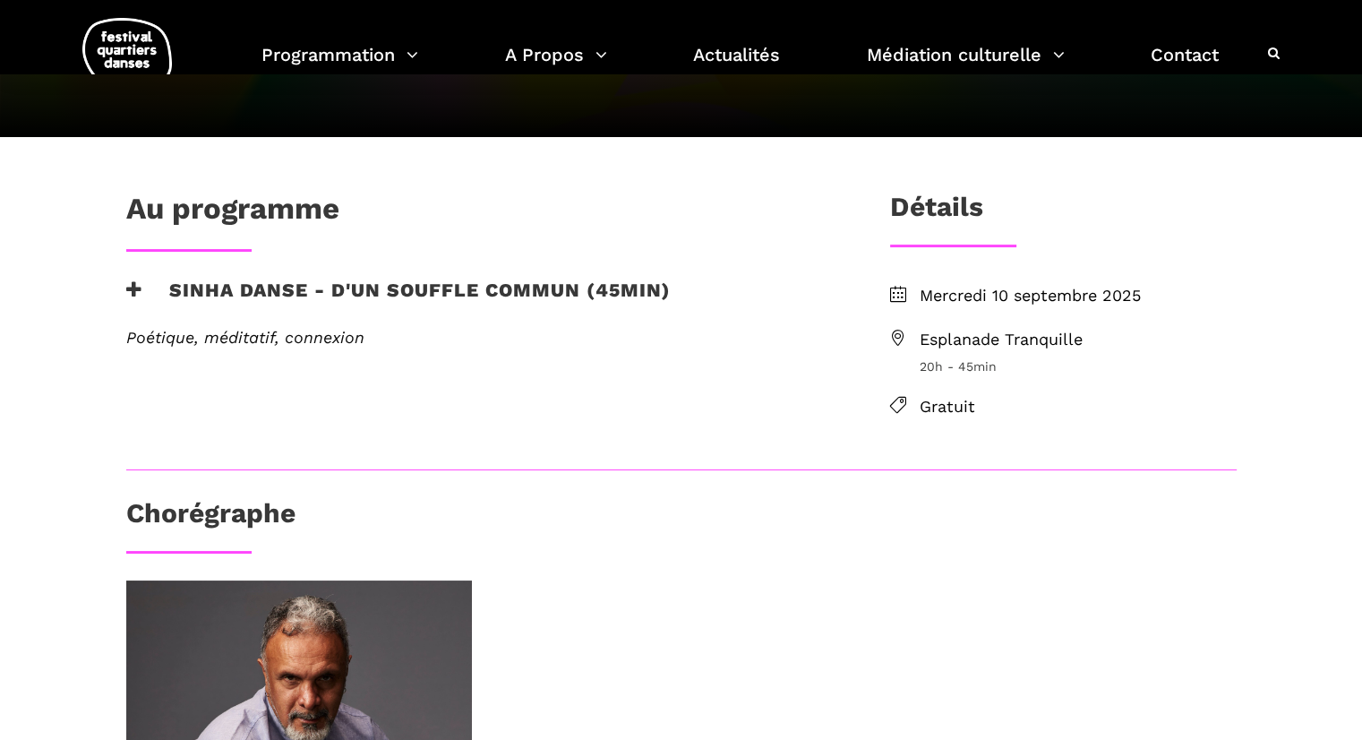
scroll to position [369, 0]
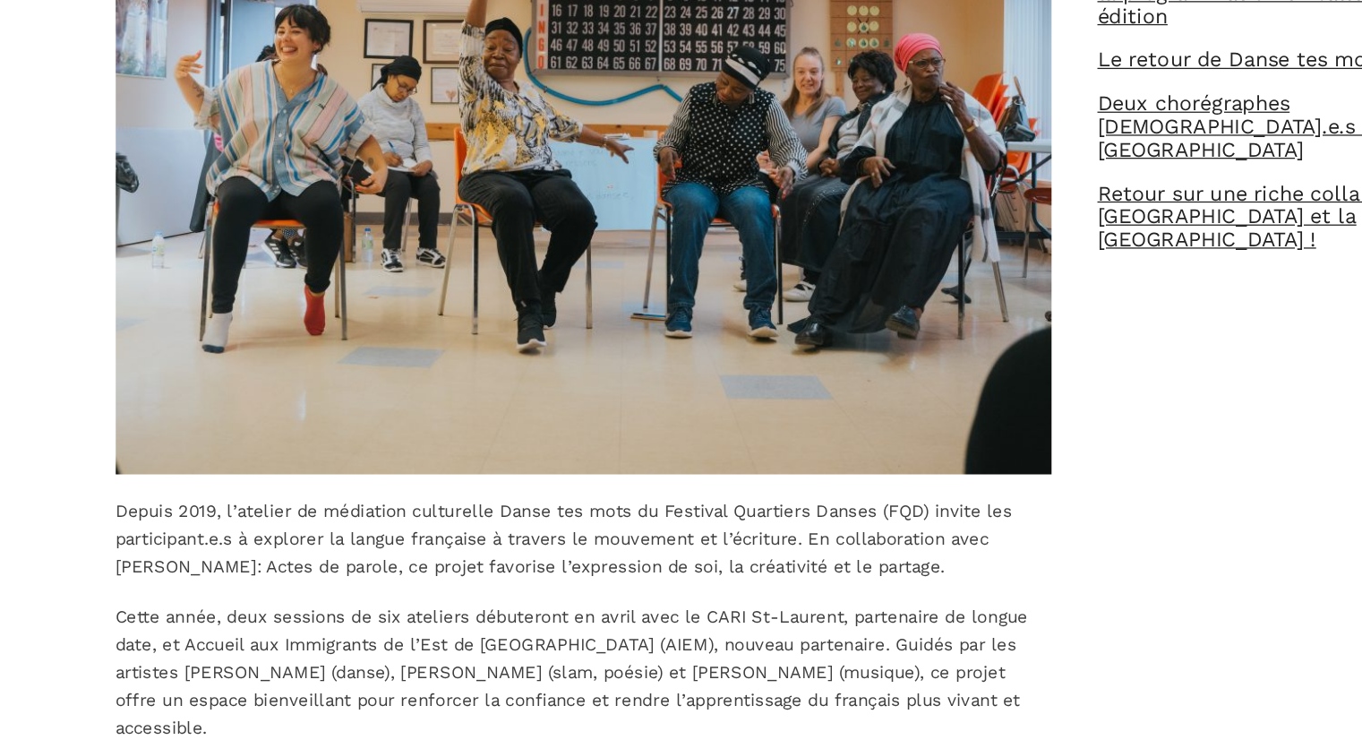
scroll to position [604, 0]
